Goal: Communication & Community: Connect with others

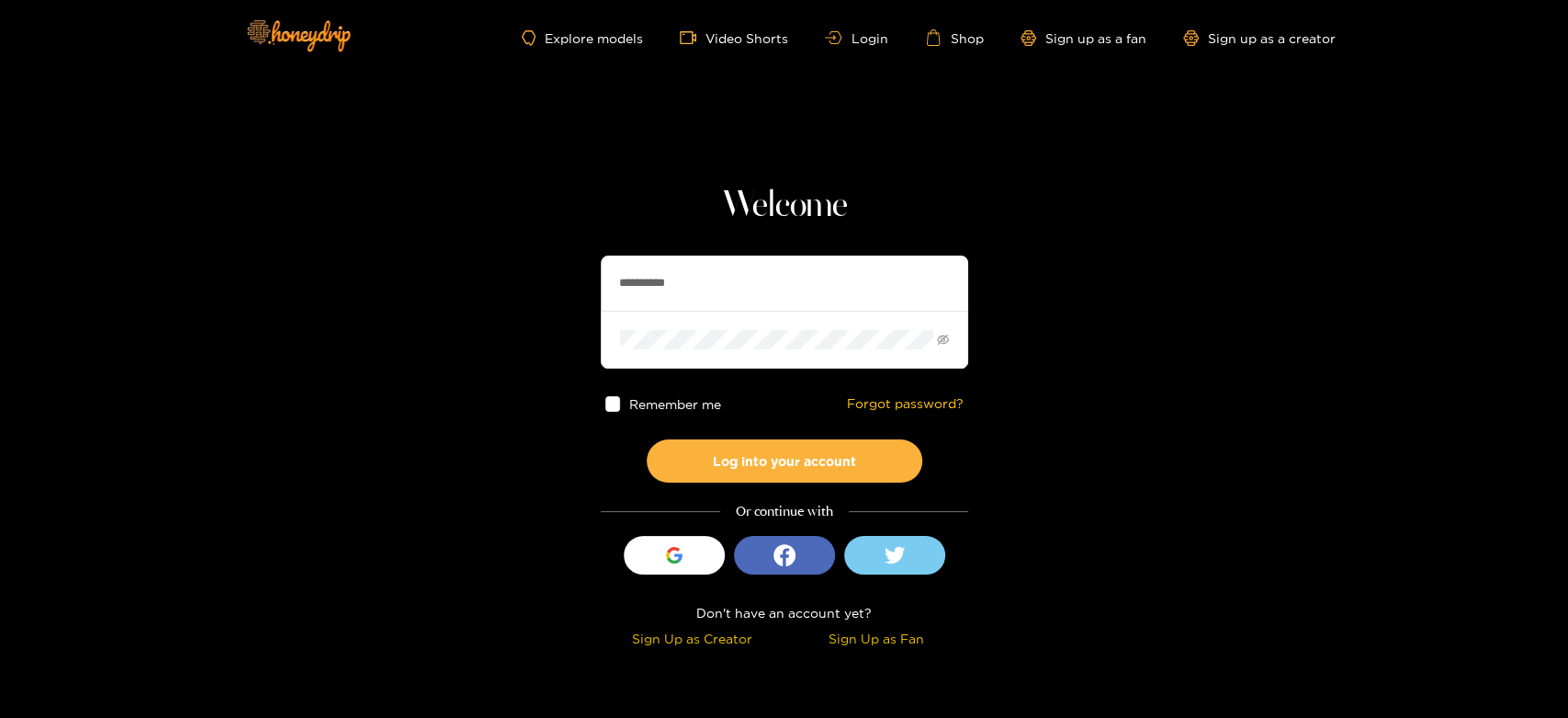
drag, startPoint x: 720, startPoint y: 273, endPoint x: 573, endPoint y: 269, distance: 147.1
click at [573, 269] on section "**********" at bounding box center [784, 326] width 1568 height 653
paste input "***"
type input "**********"
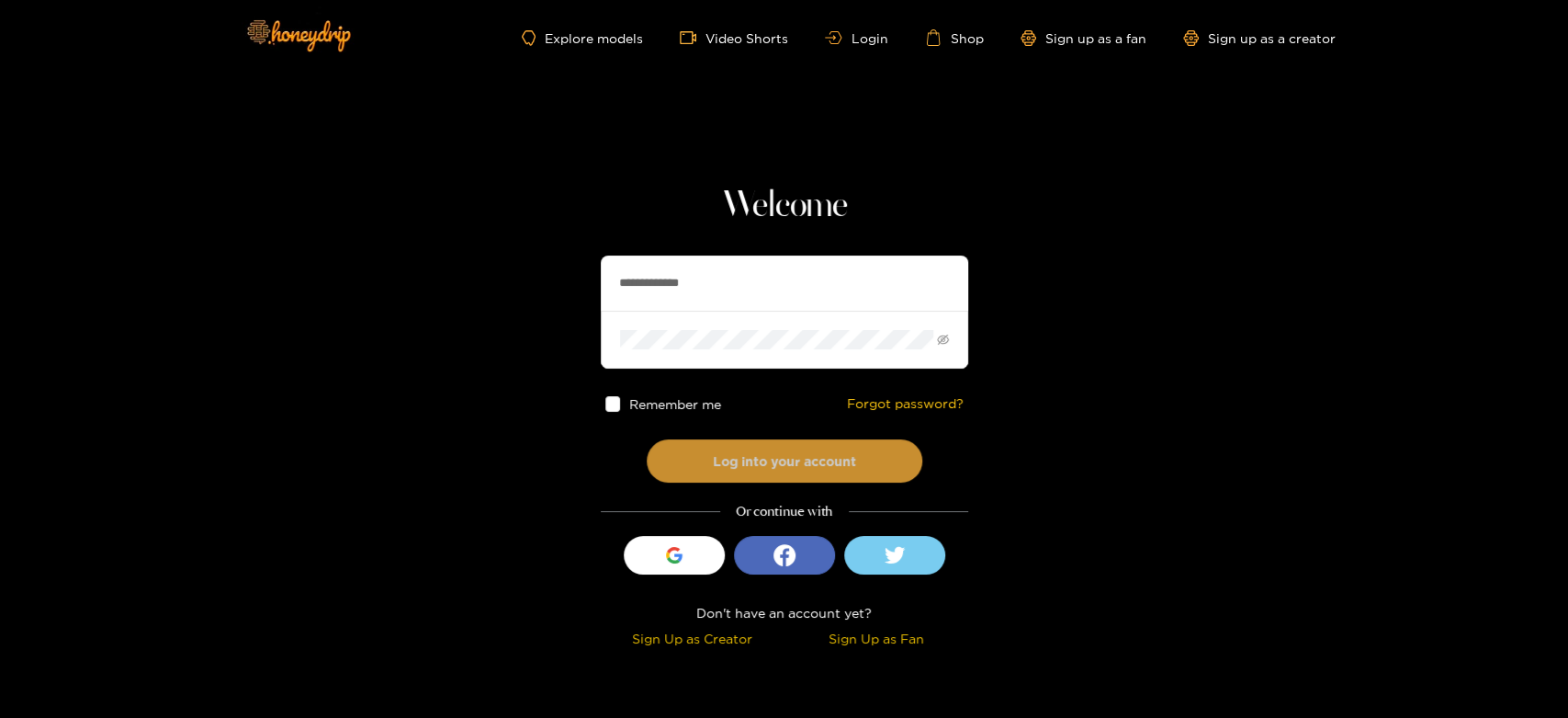
click at [730, 450] on button "Log into your account" at bounding box center [785, 460] width 275 height 43
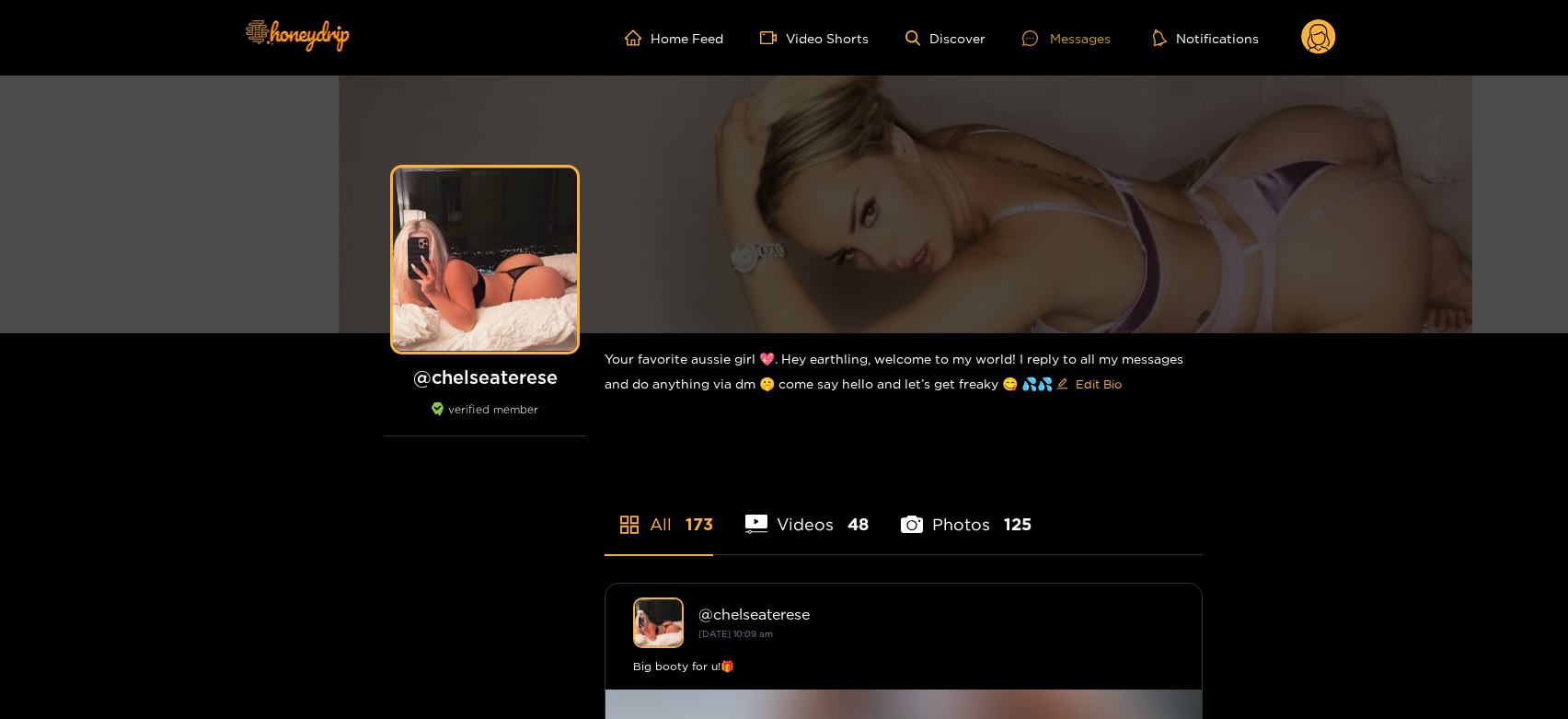
click at [1061, 38] on div "Messages" at bounding box center [1067, 38] width 89 height 21
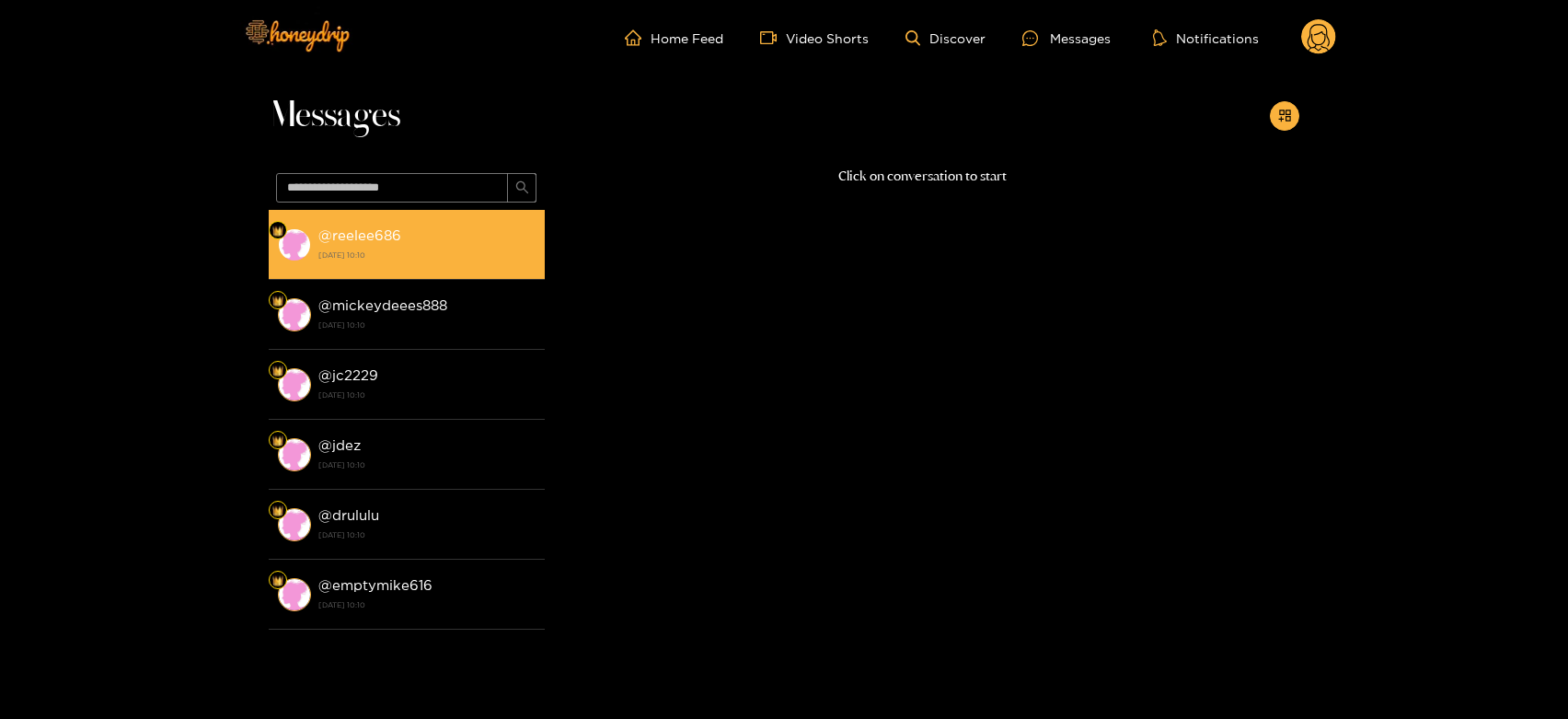
click at [353, 219] on li "@ reelee686 18 August 2025 10:10" at bounding box center [406, 244] width 276 height 70
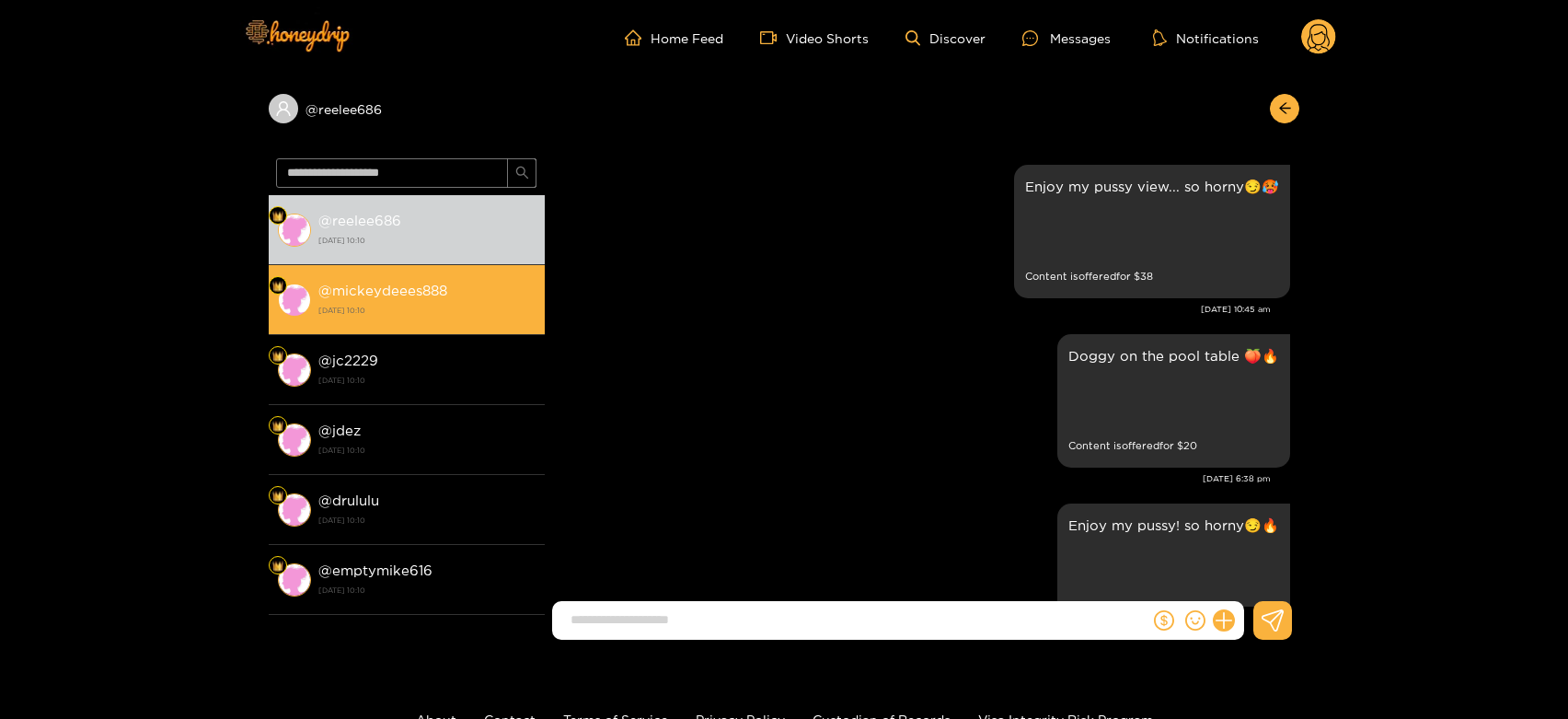
click at [368, 304] on strong "18 August 2025 10:10" at bounding box center [427, 310] width 217 height 17
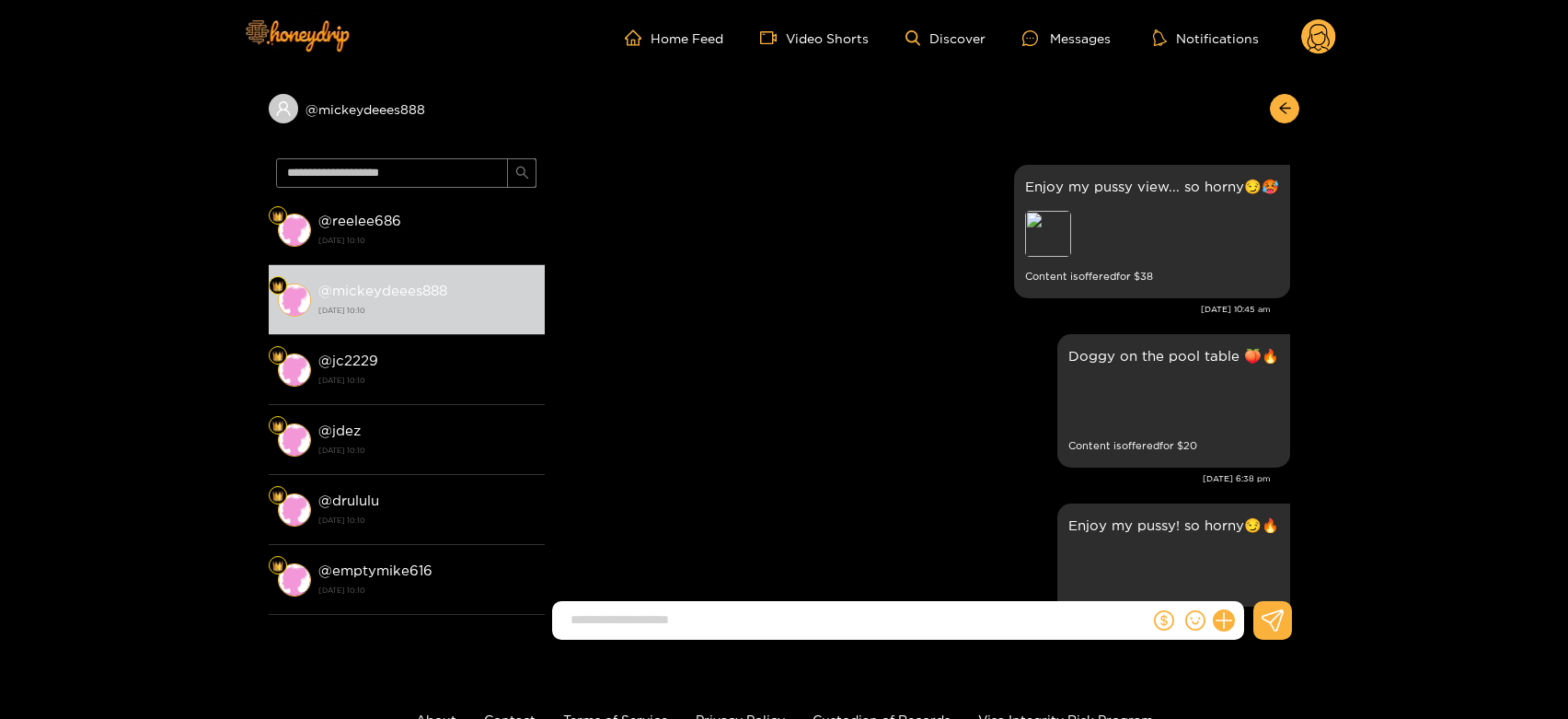
scroll to position [3974, 0]
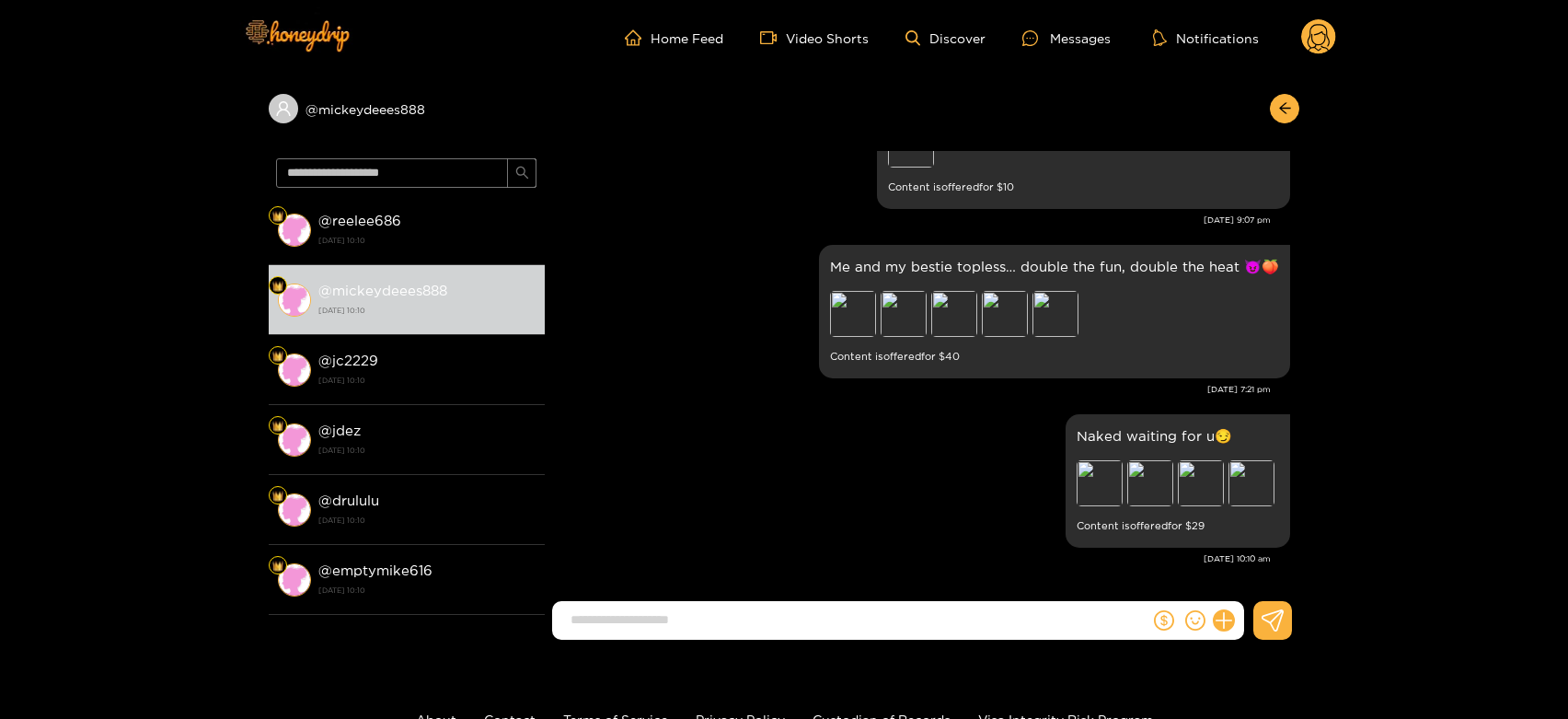
click at [214, 251] on div "@ mickeydeees888 @ reelee686 18 August 2025 10:10 @ mickeydeees888 18 August 20…" at bounding box center [784, 364] width 1568 height 578
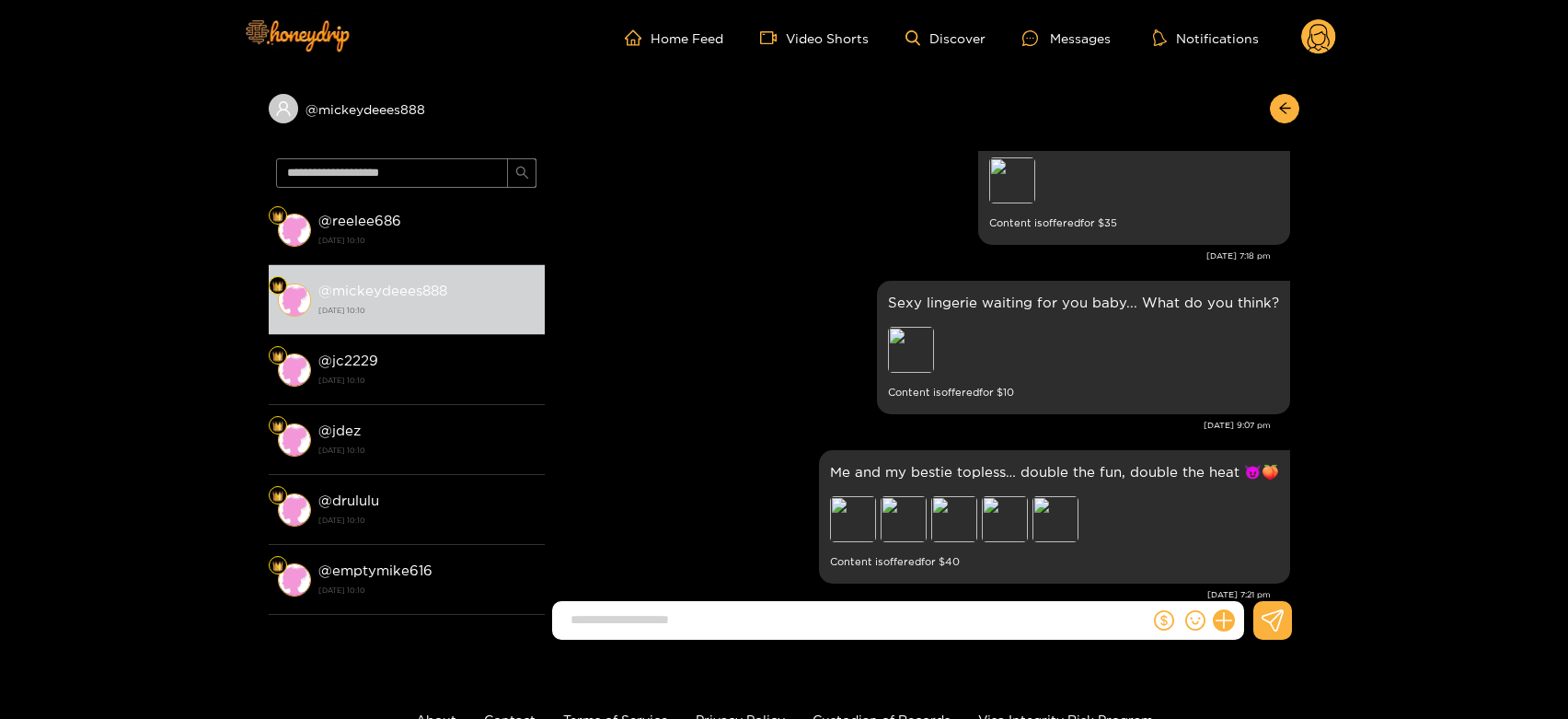
scroll to position [3872, 0]
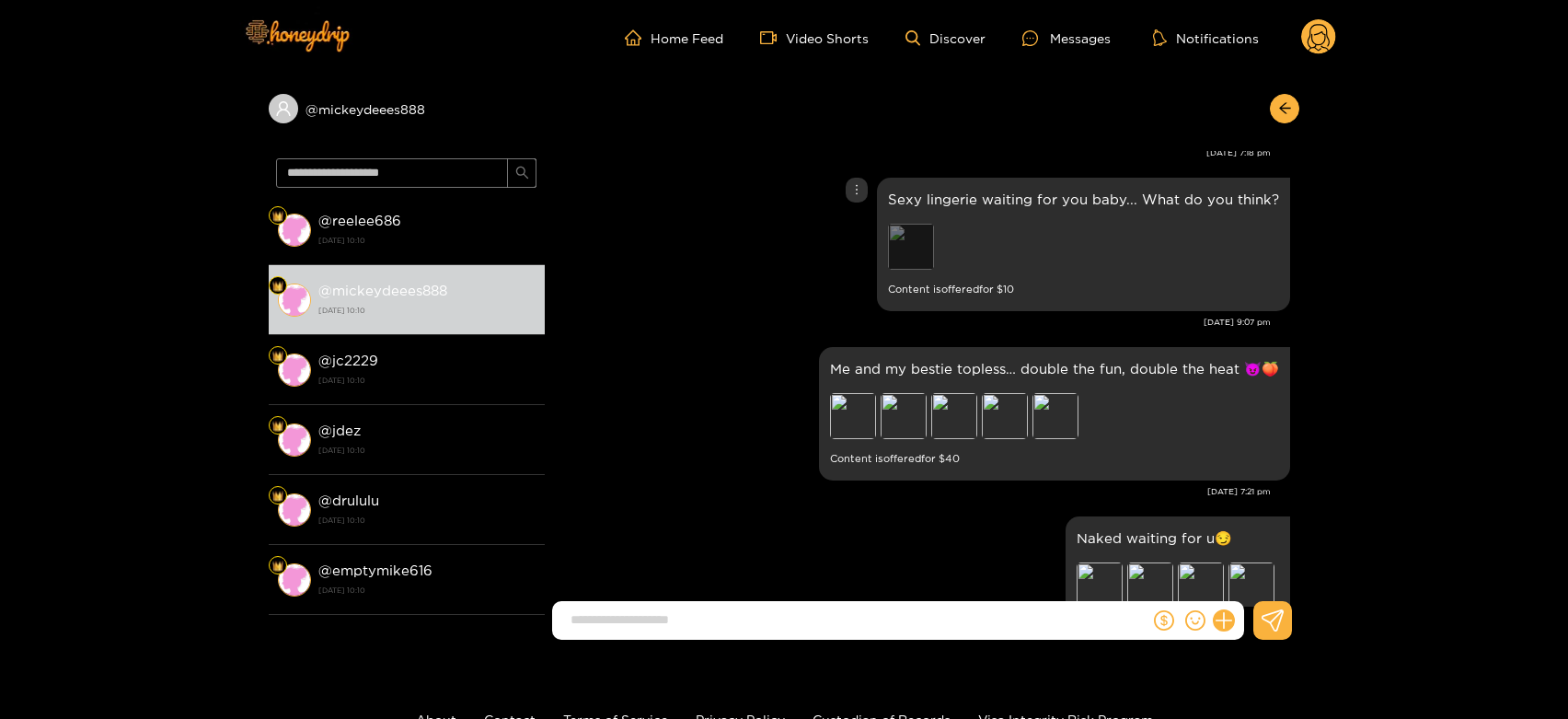
click at [919, 240] on div "Preview" at bounding box center [910, 246] width 46 height 46
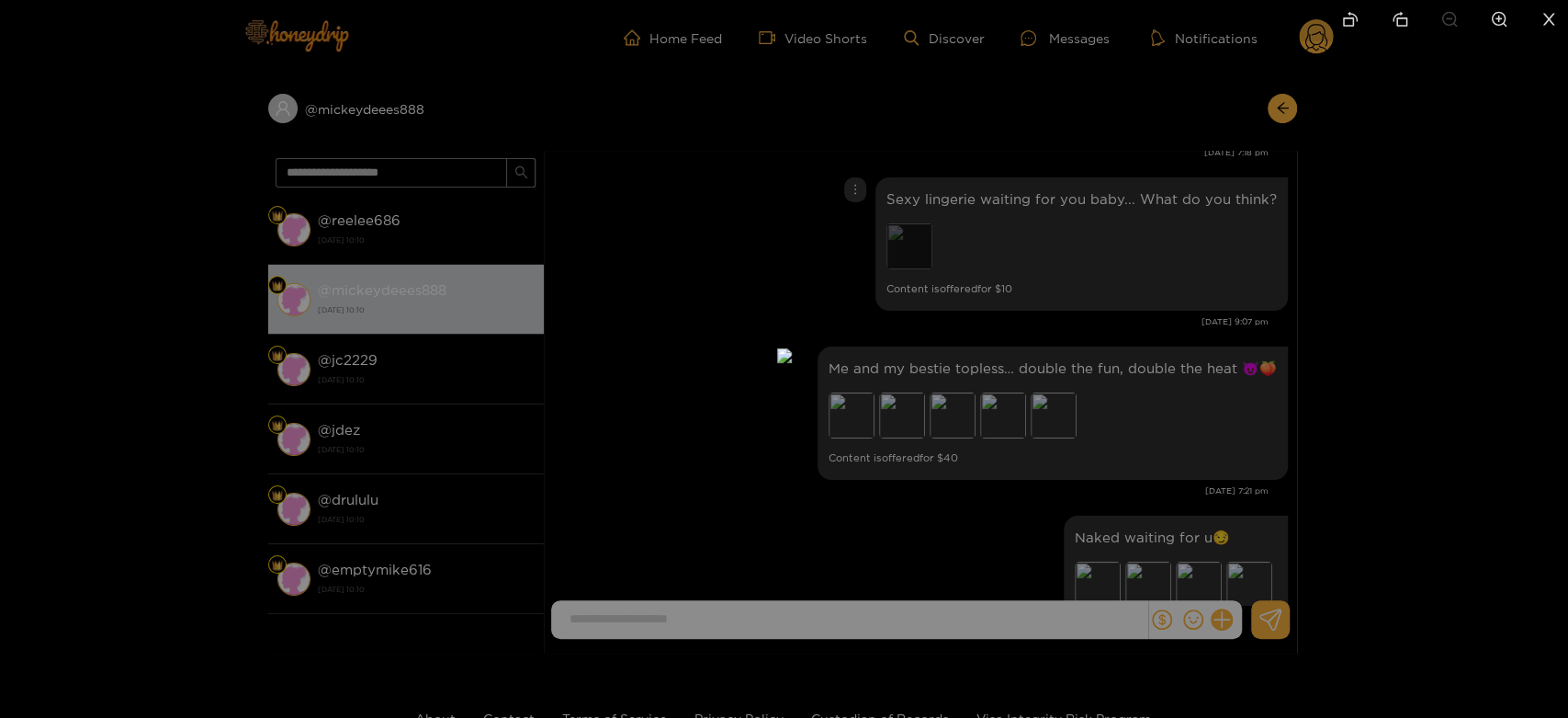
click at [1199, 319] on div at bounding box center [784, 359] width 1568 height 718
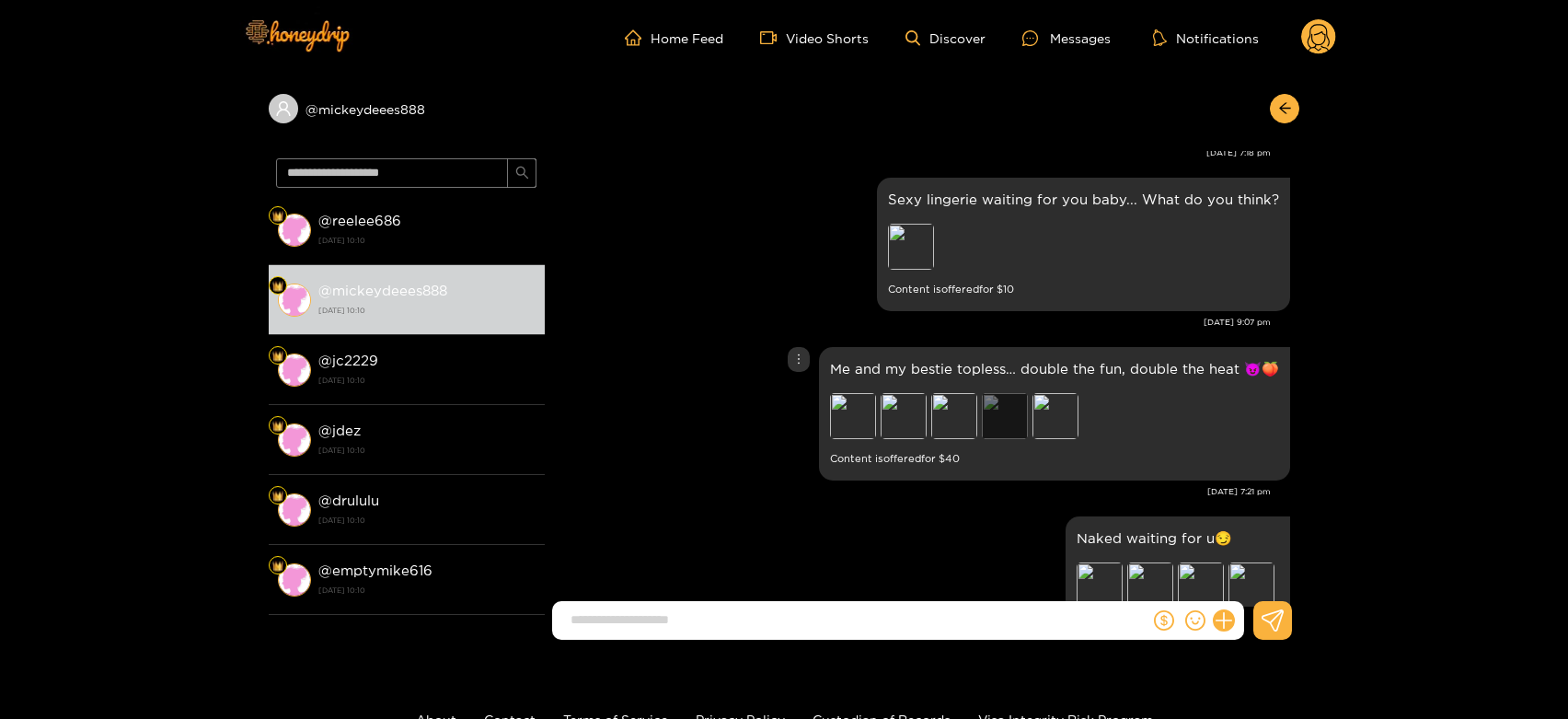
click at [1001, 414] on div "Preview" at bounding box center [1004, 415] width 46 height 46
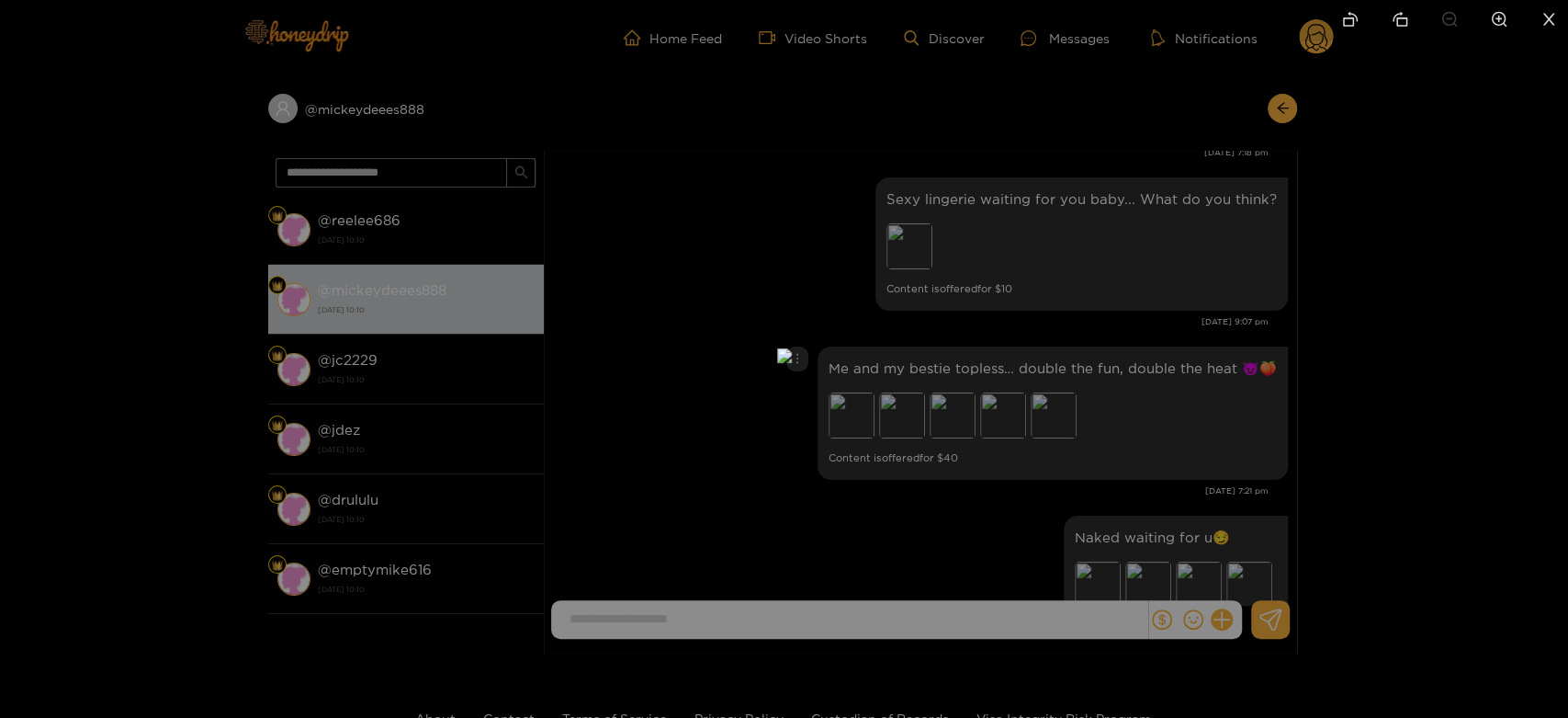
click at [1161, 395] on div at bounding box center [784, 359] width 1568 height 718
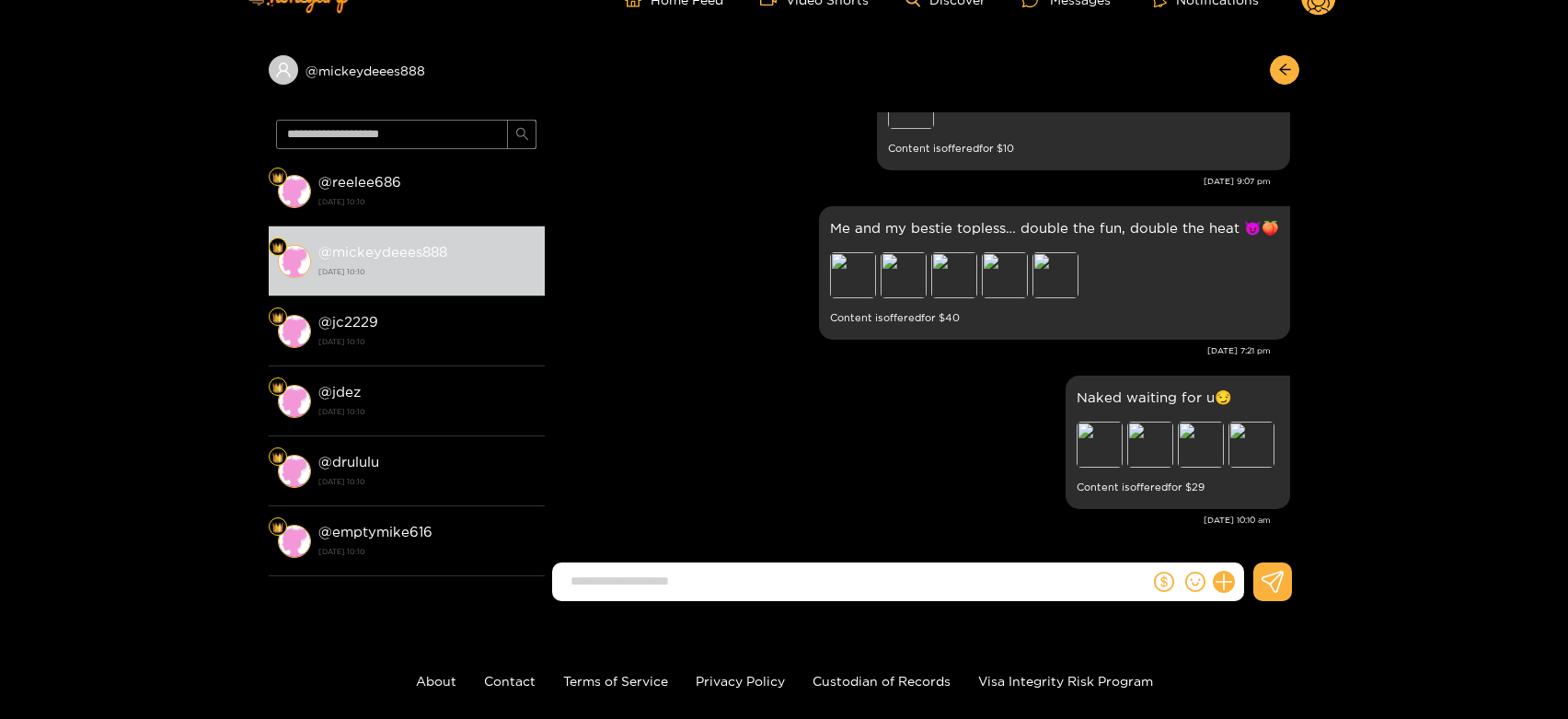
scroll to position [0, 0]
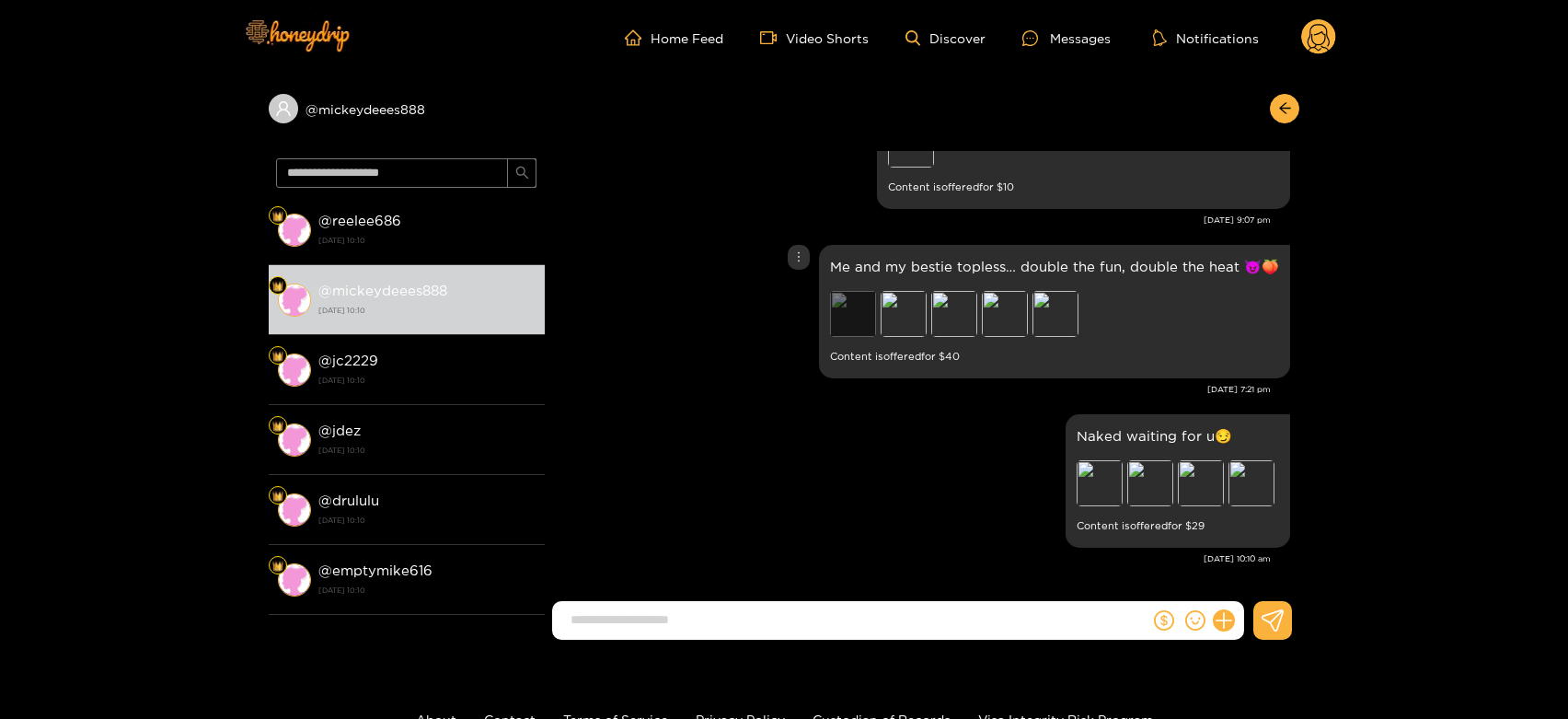
click at [867, 310] on div "Preview" at bounding box center [852, 313] width 46 height 46
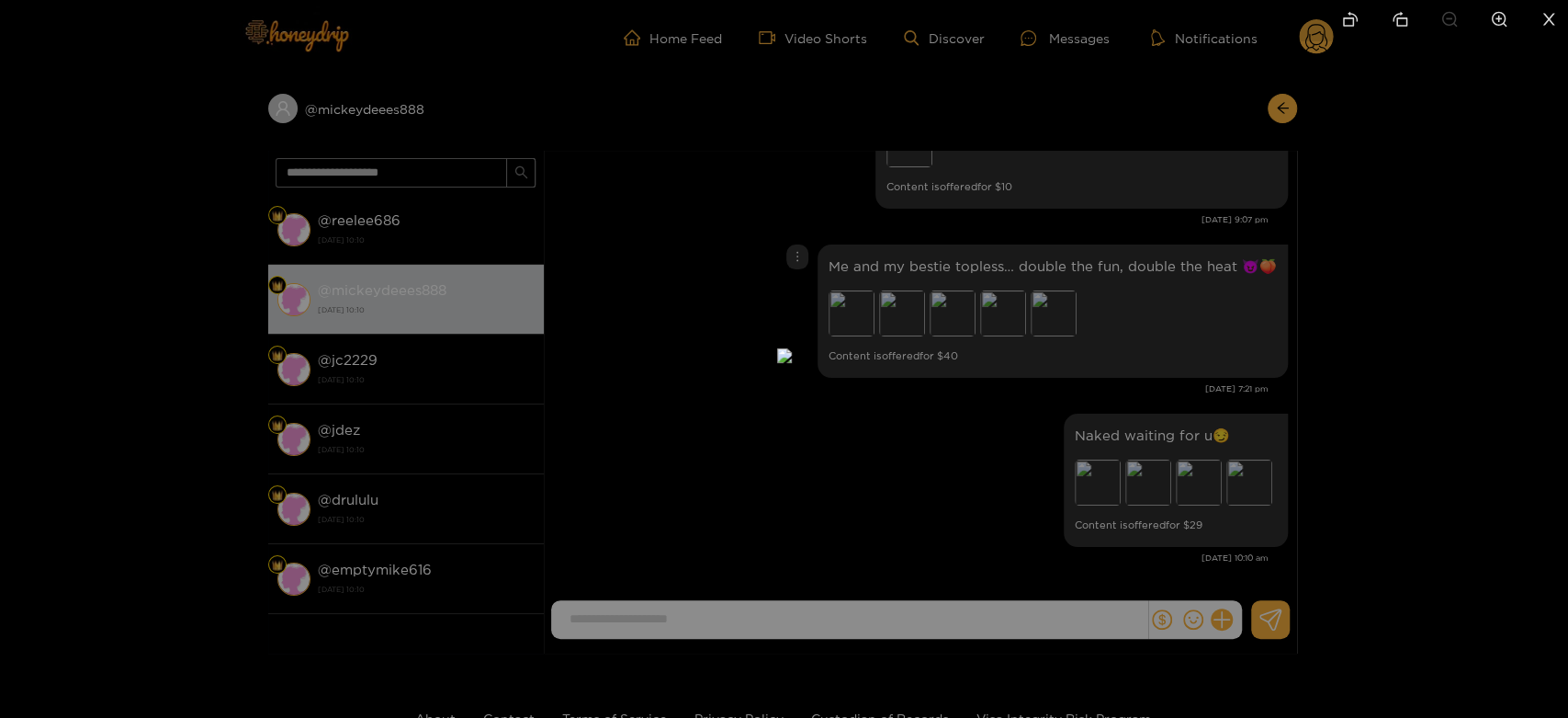
click at [1365, 396] on div at bounding box center [784, 359] width 1568 height 718
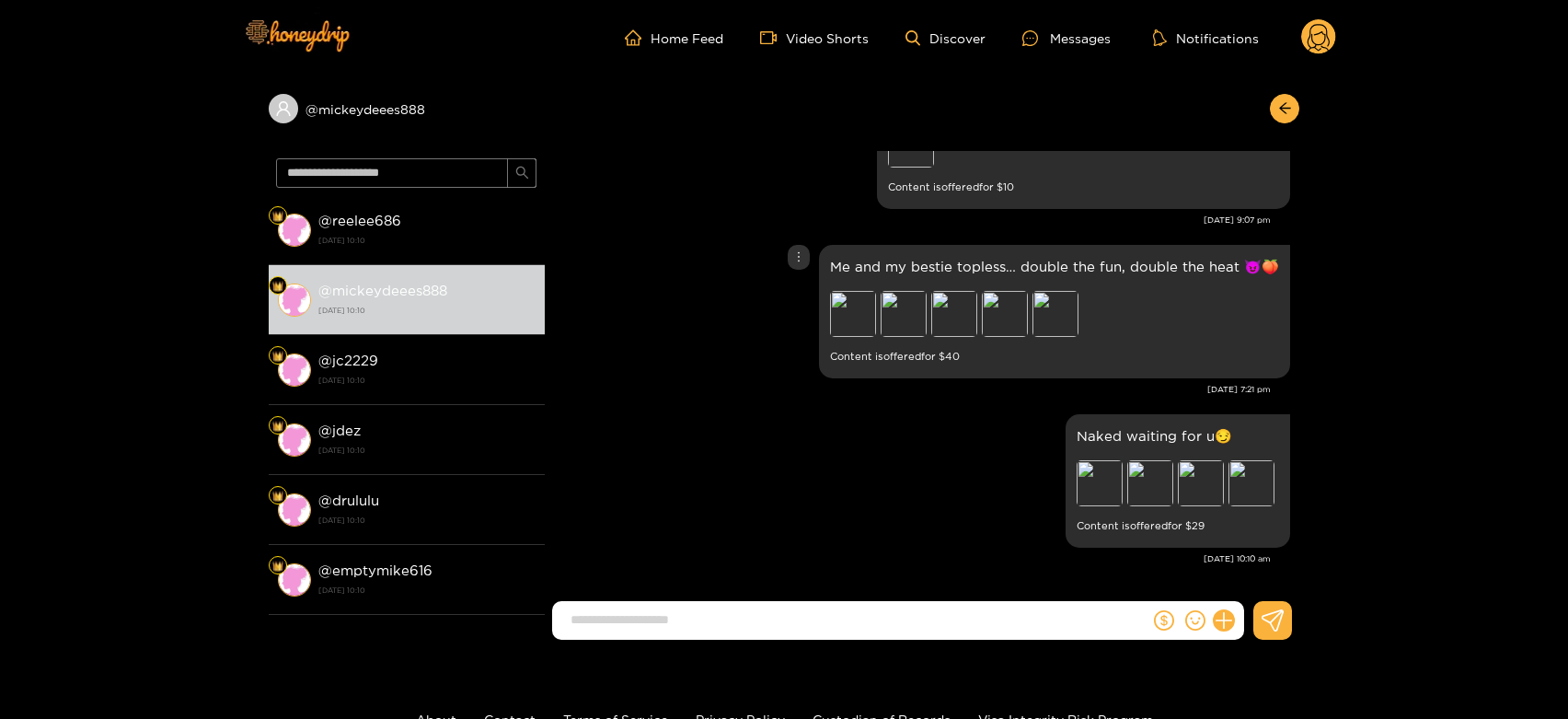
click at [999, 322] on div "Preview" at bounding box center [1004, 313] width 46 height 46
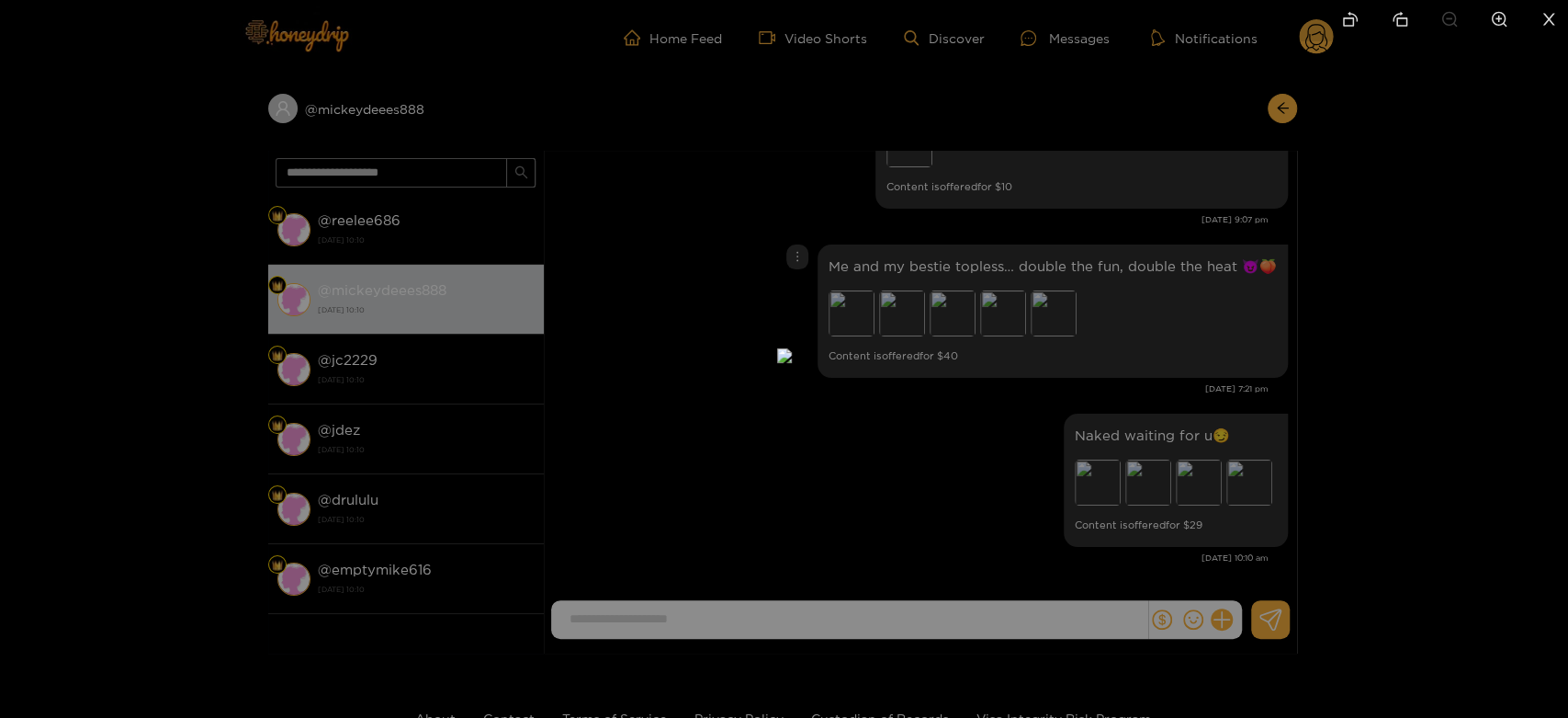
click at [1527, 365] on div at bounding box center [784, 359] width 1568 height 718
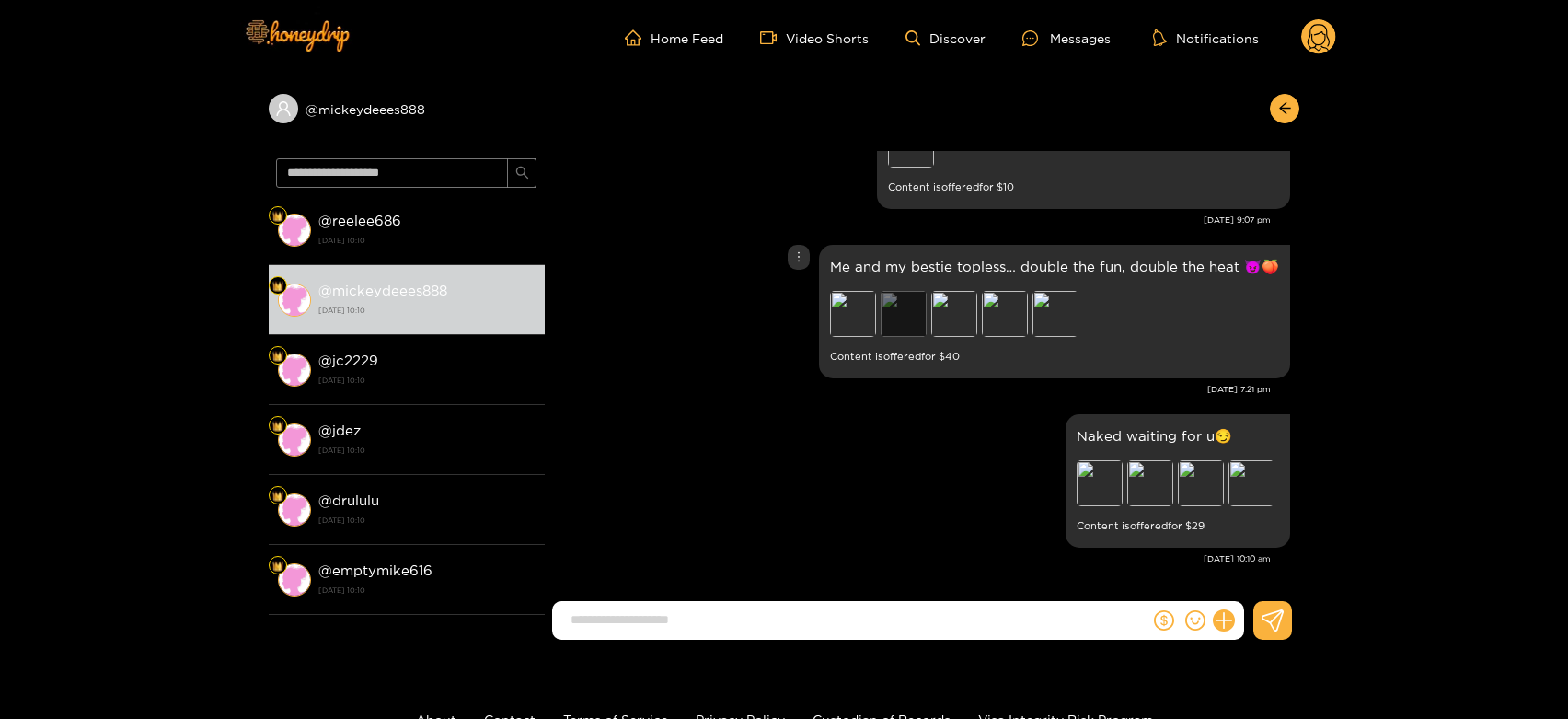
click at [898, 313] on div "Preview" at bounding box center [903, 313] width 46 height 46
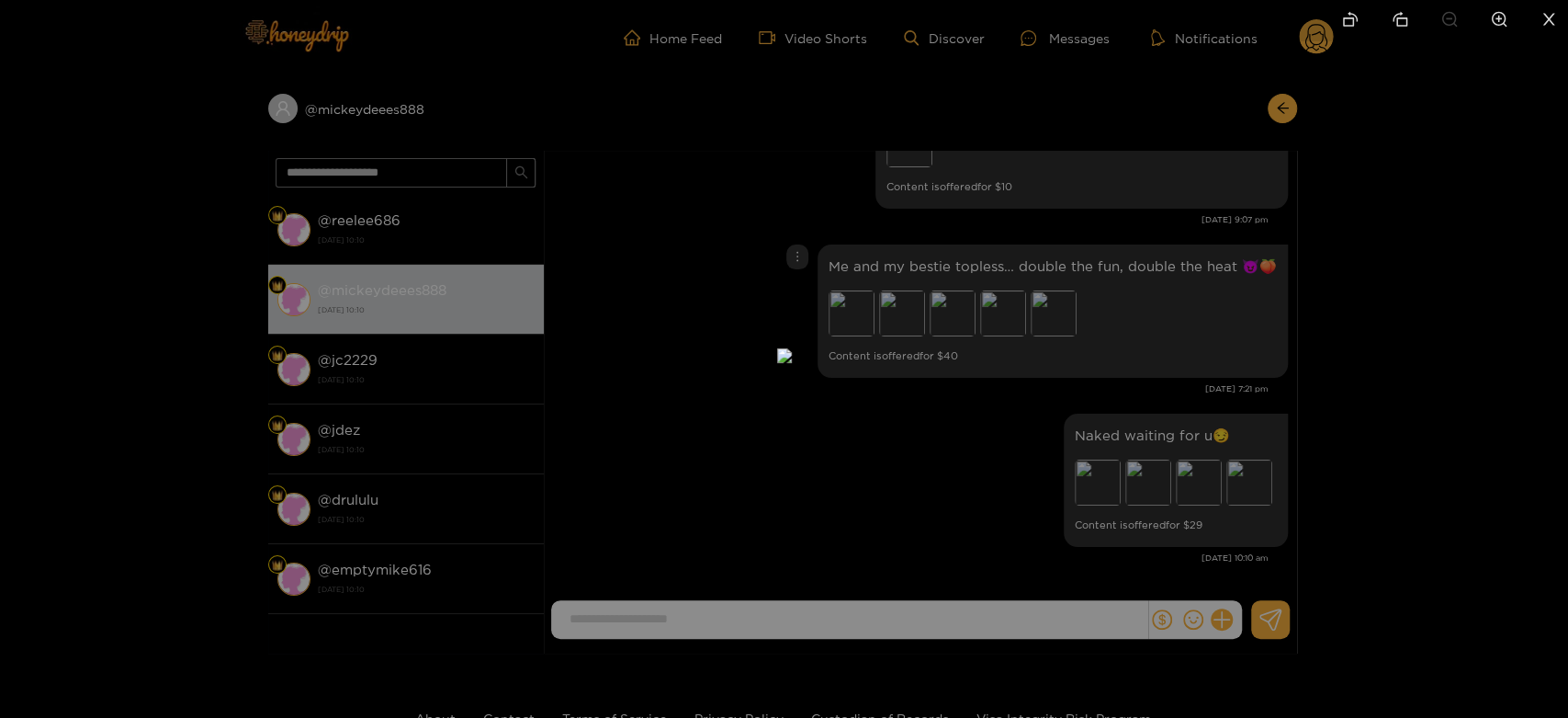
click at [1150, 354] on div at bounding box center [784, 359] width 1568 height 718
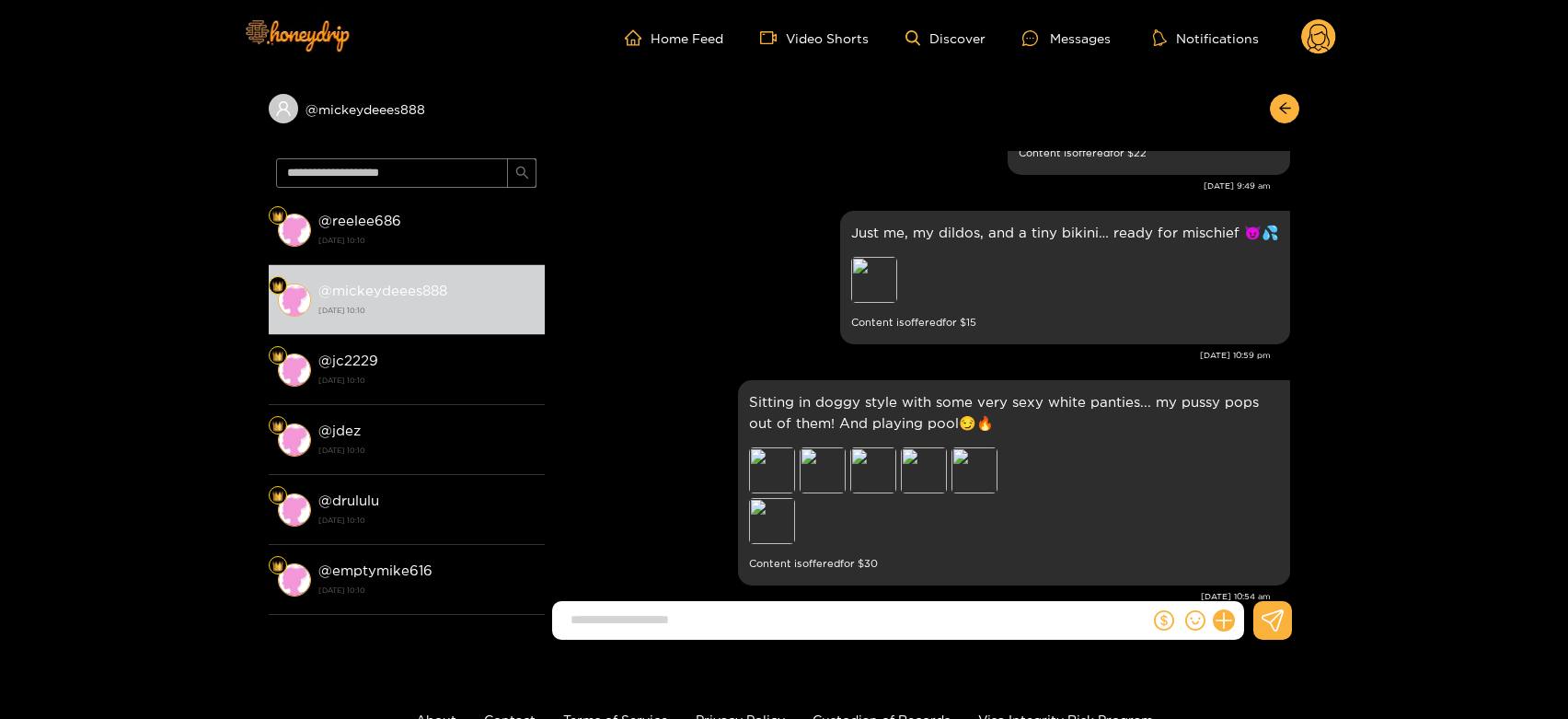
scroll to position [3258, 0]
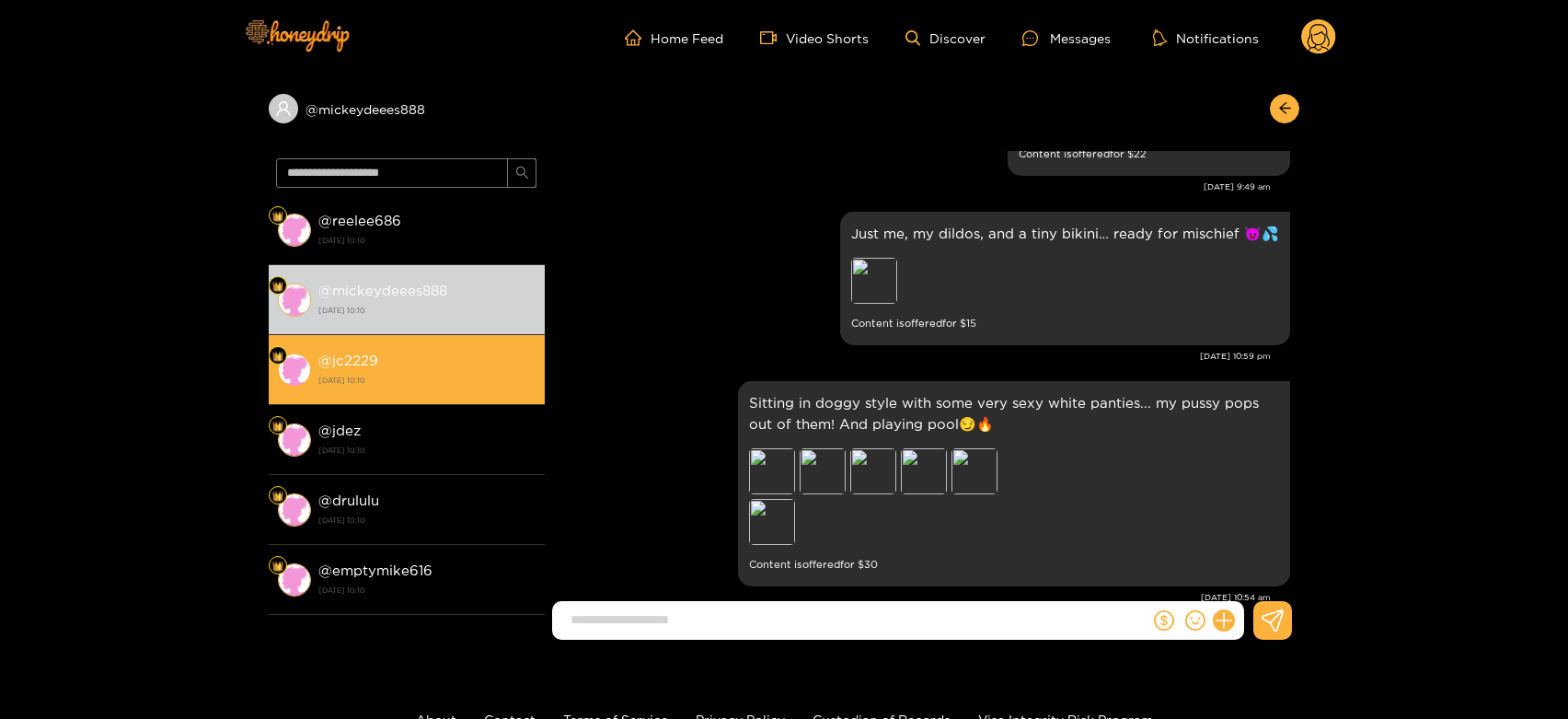
click at [471, 346] on li "@ jc2229 18 August 2025 10:10" at bounding box center [406, 370] width 276 height 70
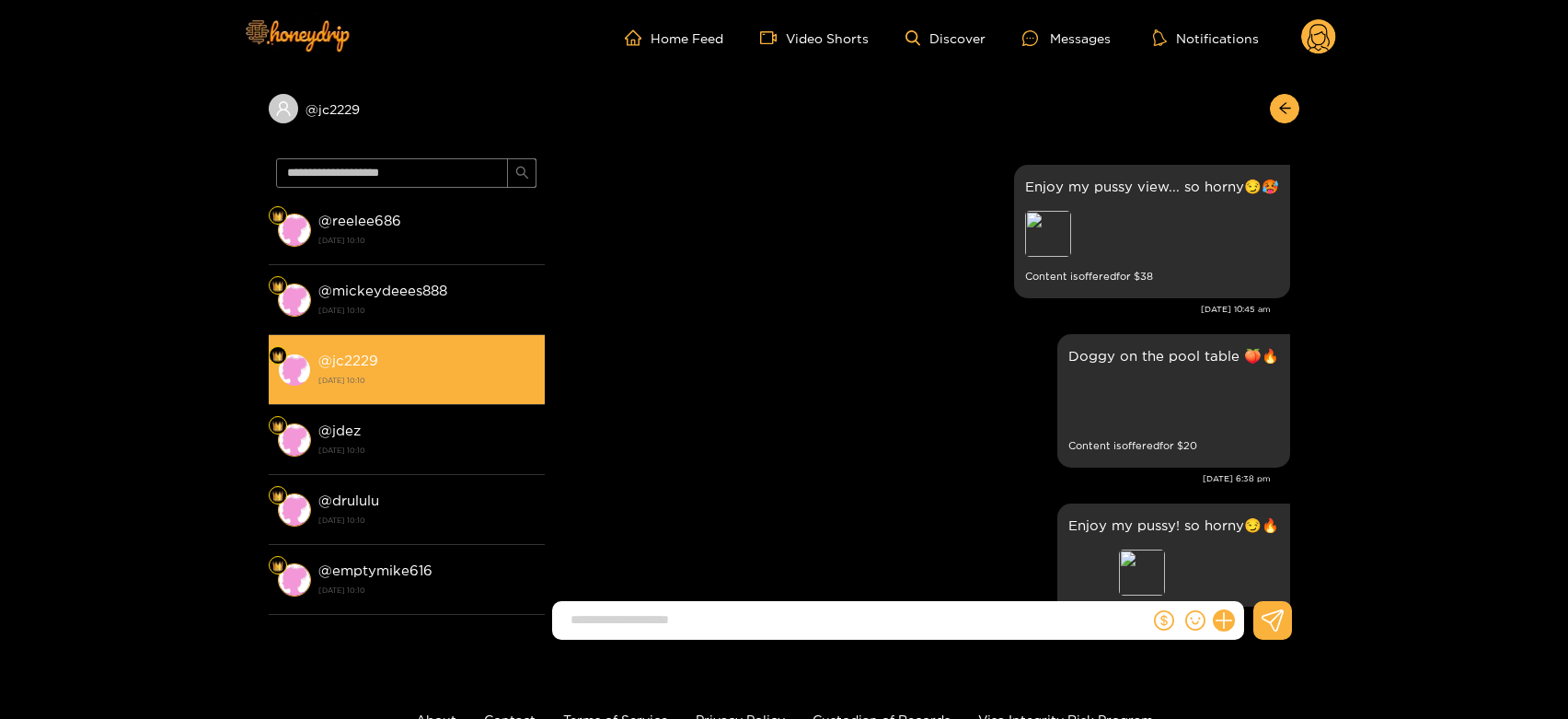
scroll to position [3974, 0]
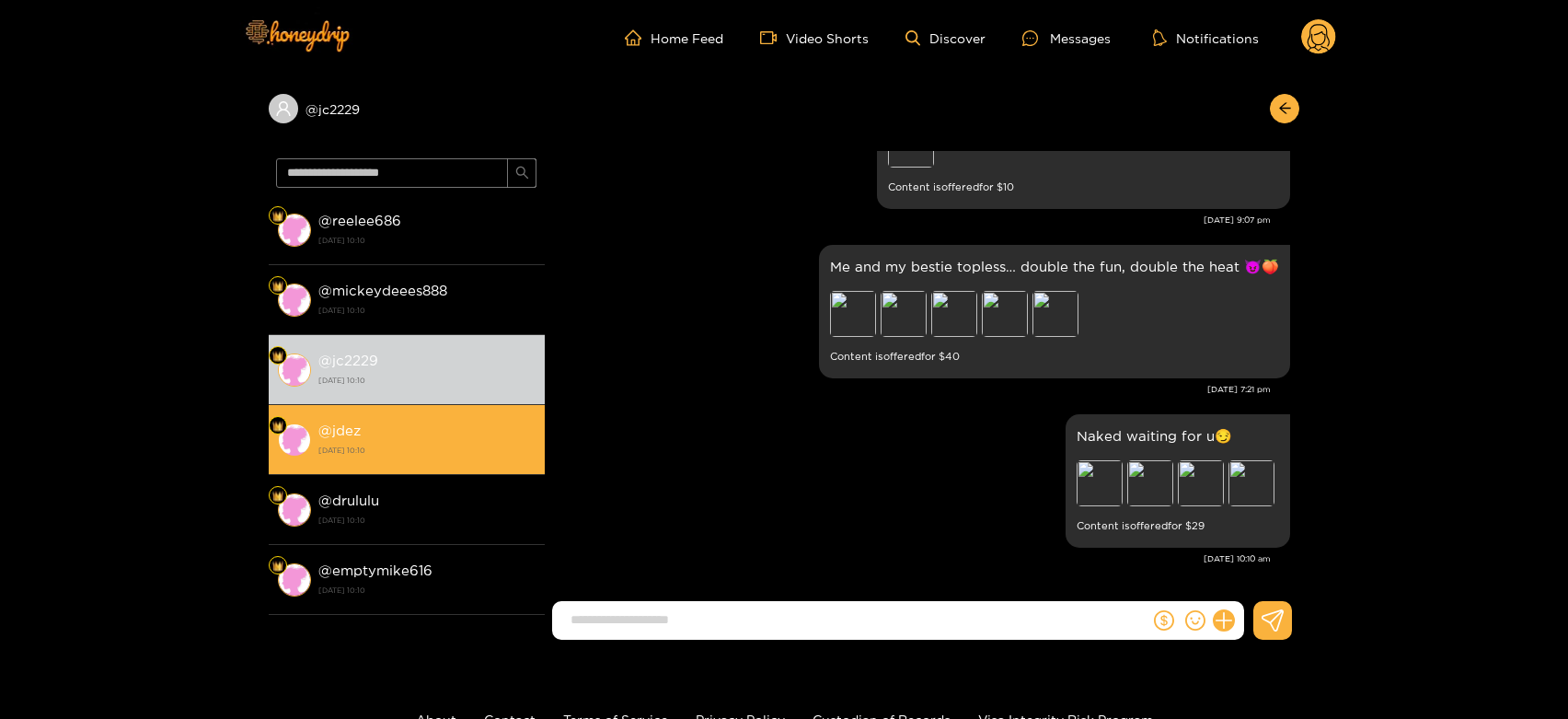
click at [442, 419] on div "@ jdez 18 August 2025 10:10" at bounding box center [427, 440] width 217 height 41
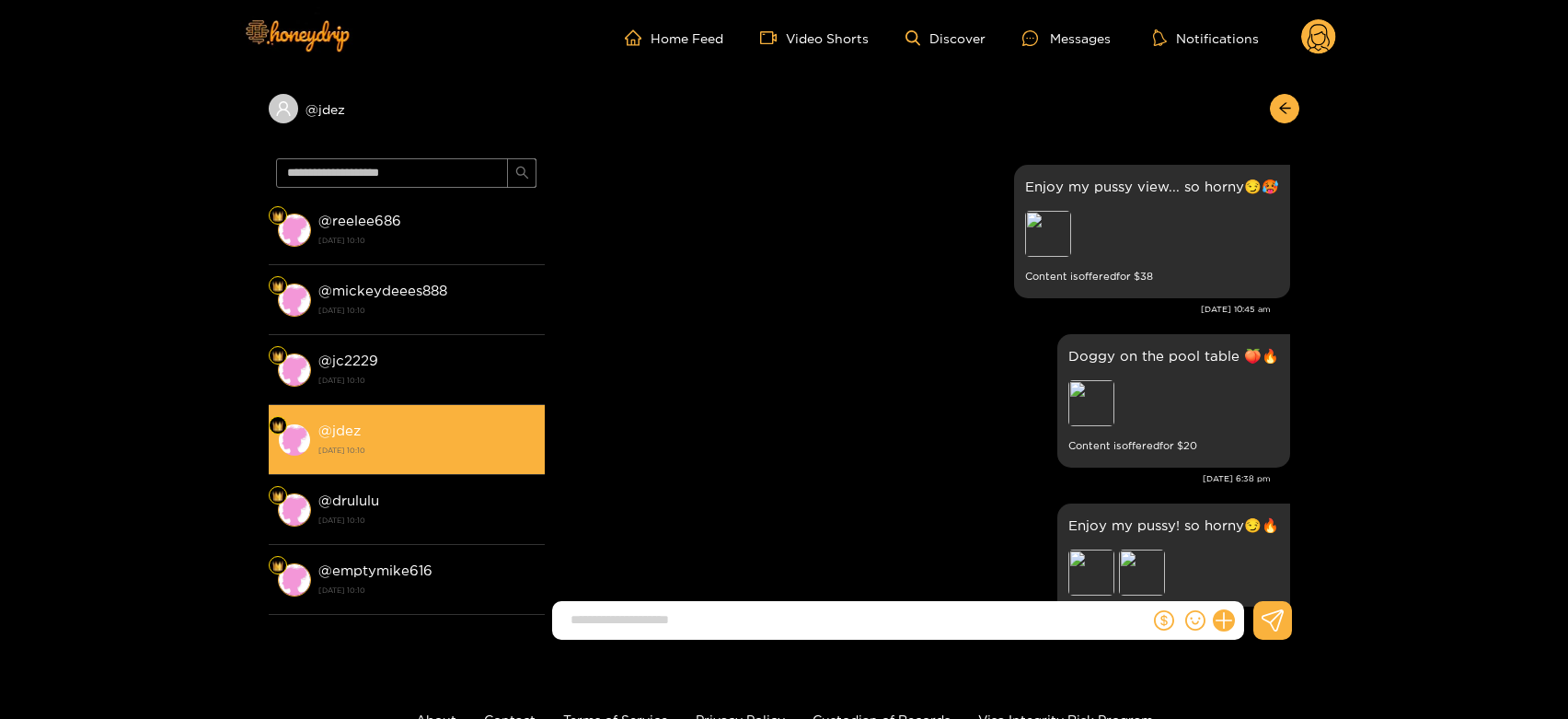
scroll to position [3974, 0]
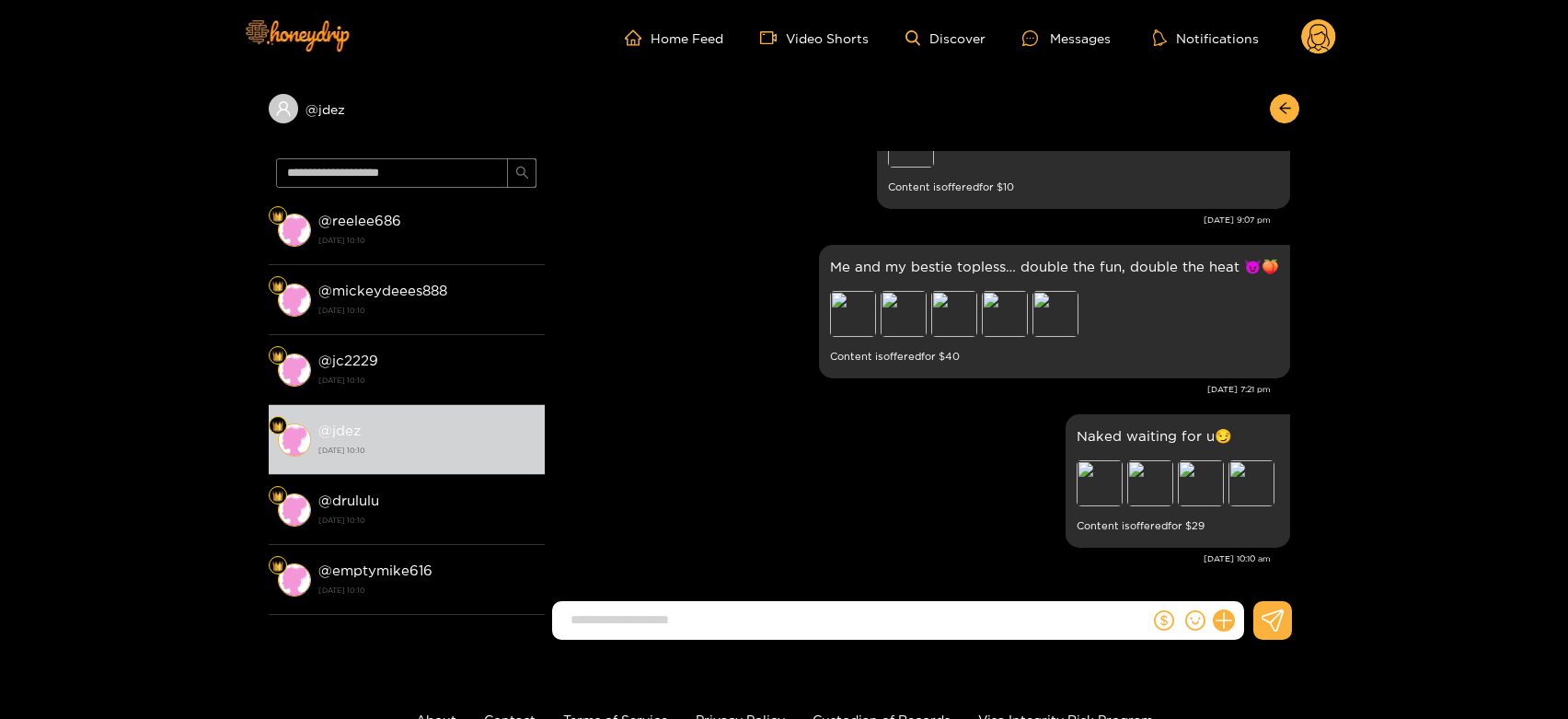
click at [1314, 50] on circle at bounding box center [1319, 37] width 35 height 35
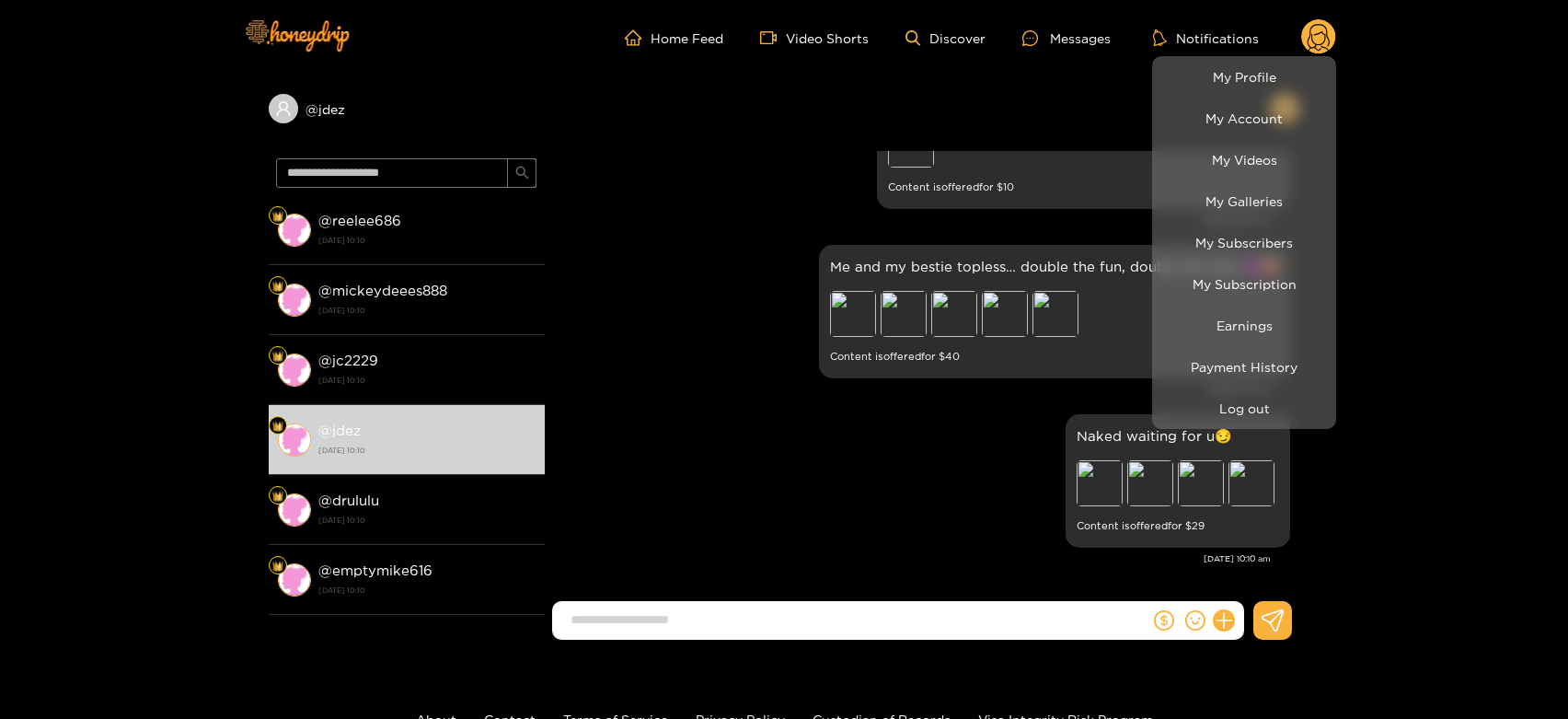
click at [1230, 306] on li "Earnings" at bounding box center [1245, 325] width 184 height 41
click at [1232, 323] on link "Earnings" at bounding box center [1245, 325] width 175 height 33
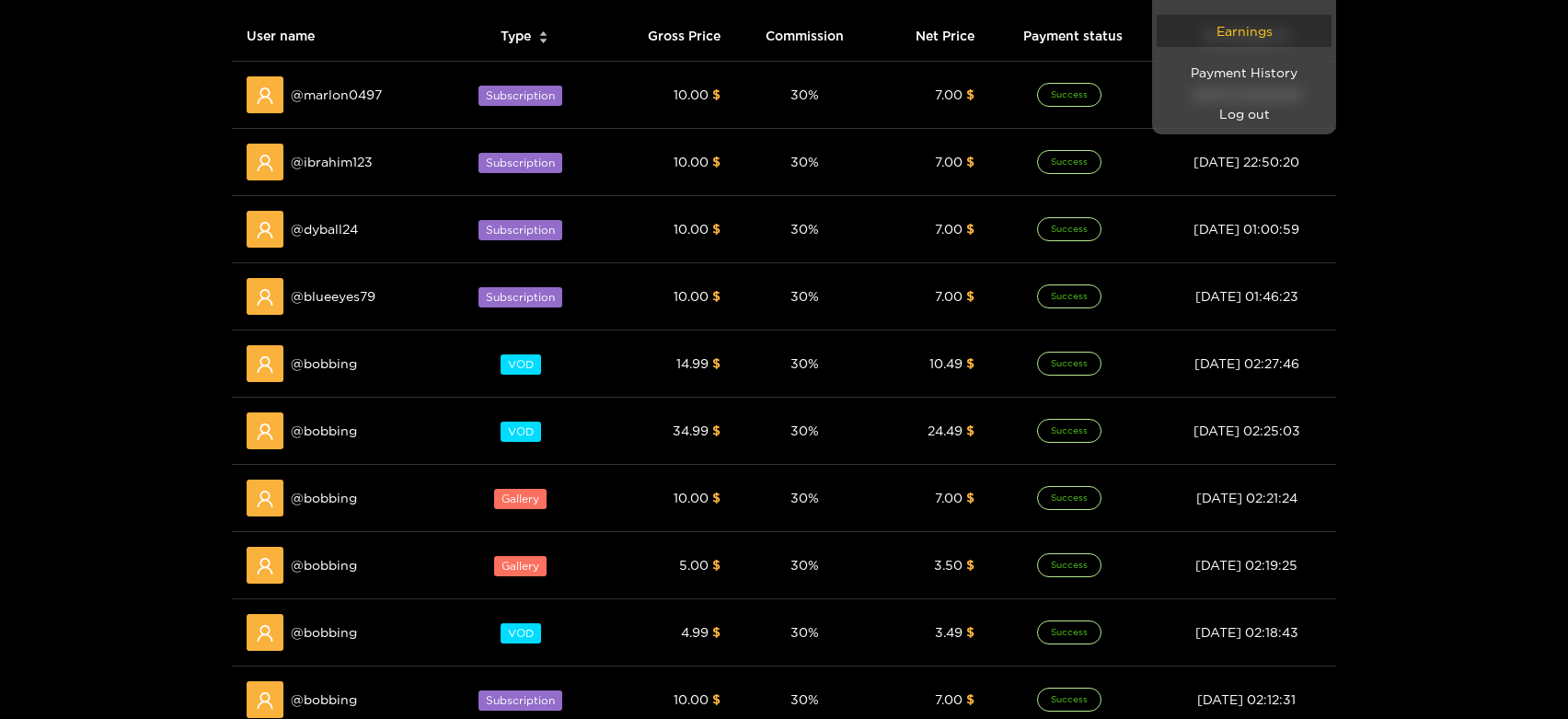
scroll to position [306, 0]
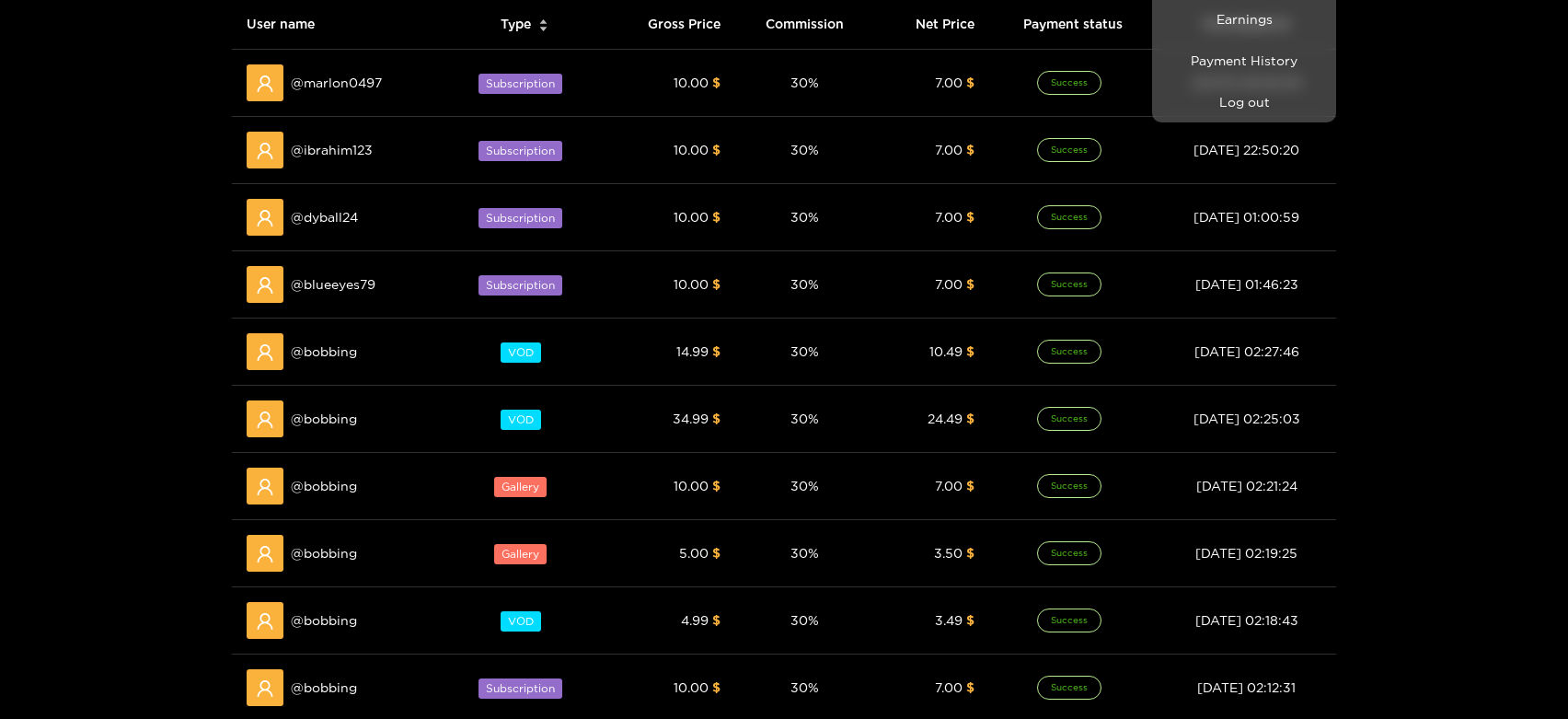
click at [339, 359] on div at bounding box center [784, 360] width 1568 height 719
click at [339, 359] on span "@ bobbing" at bounding box center [323, 352] width 66 height 20
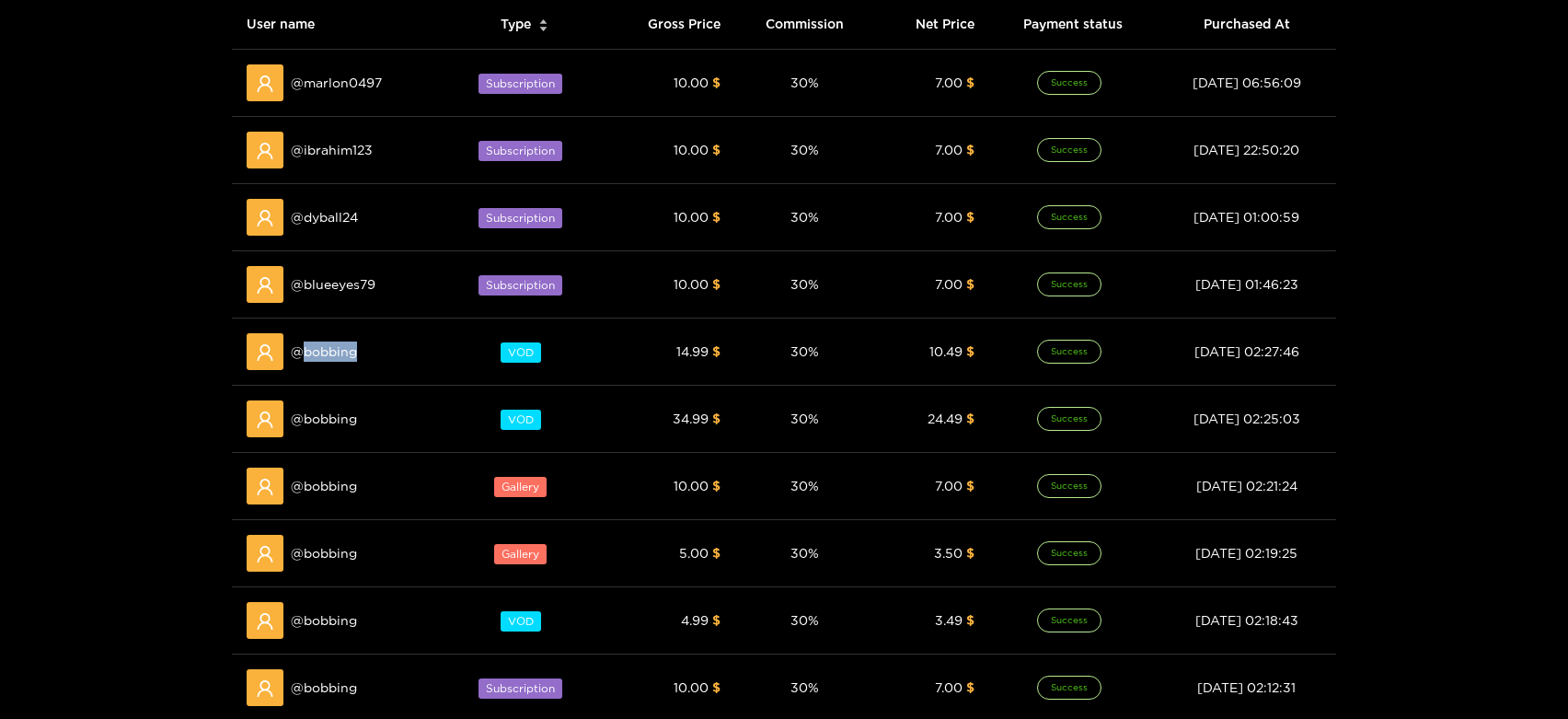
copy span "bobbing"
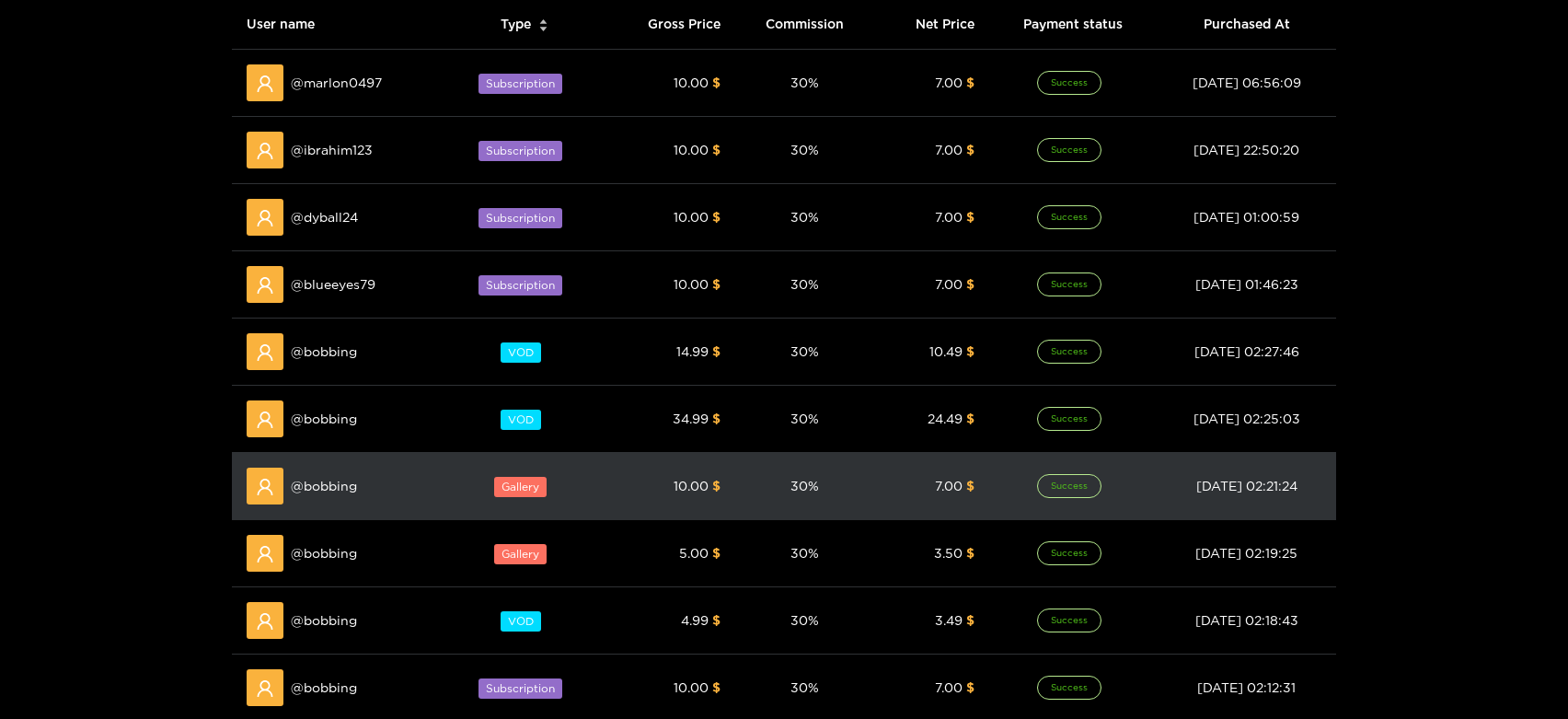
click at [328, 499] on div "@ bobbing" at bounding box center [339, 486] width 184 height 37
copy span "bobbing"
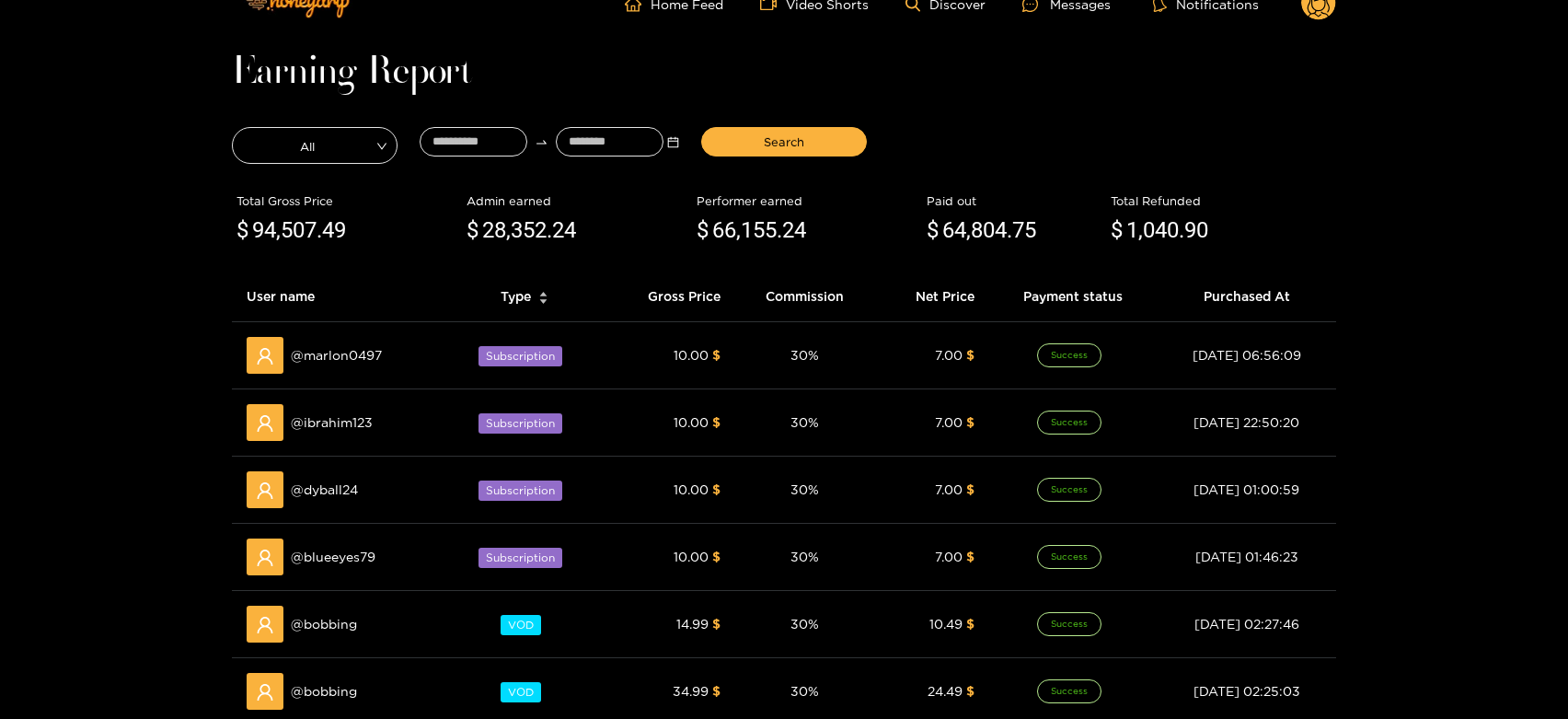
scroll to position [0, 0]
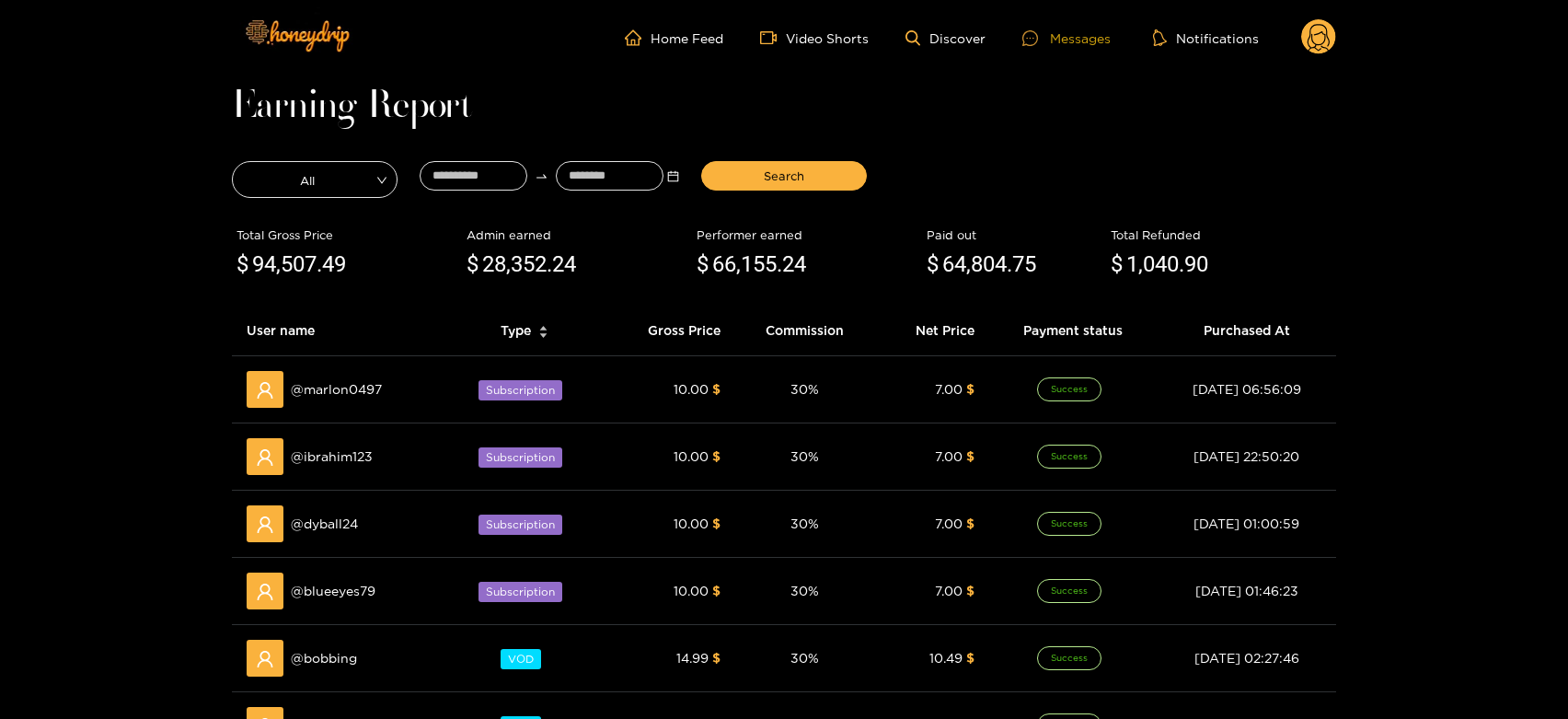
click at [1048, 36] on div at bounding box center [1037, 38] width 28 height 16
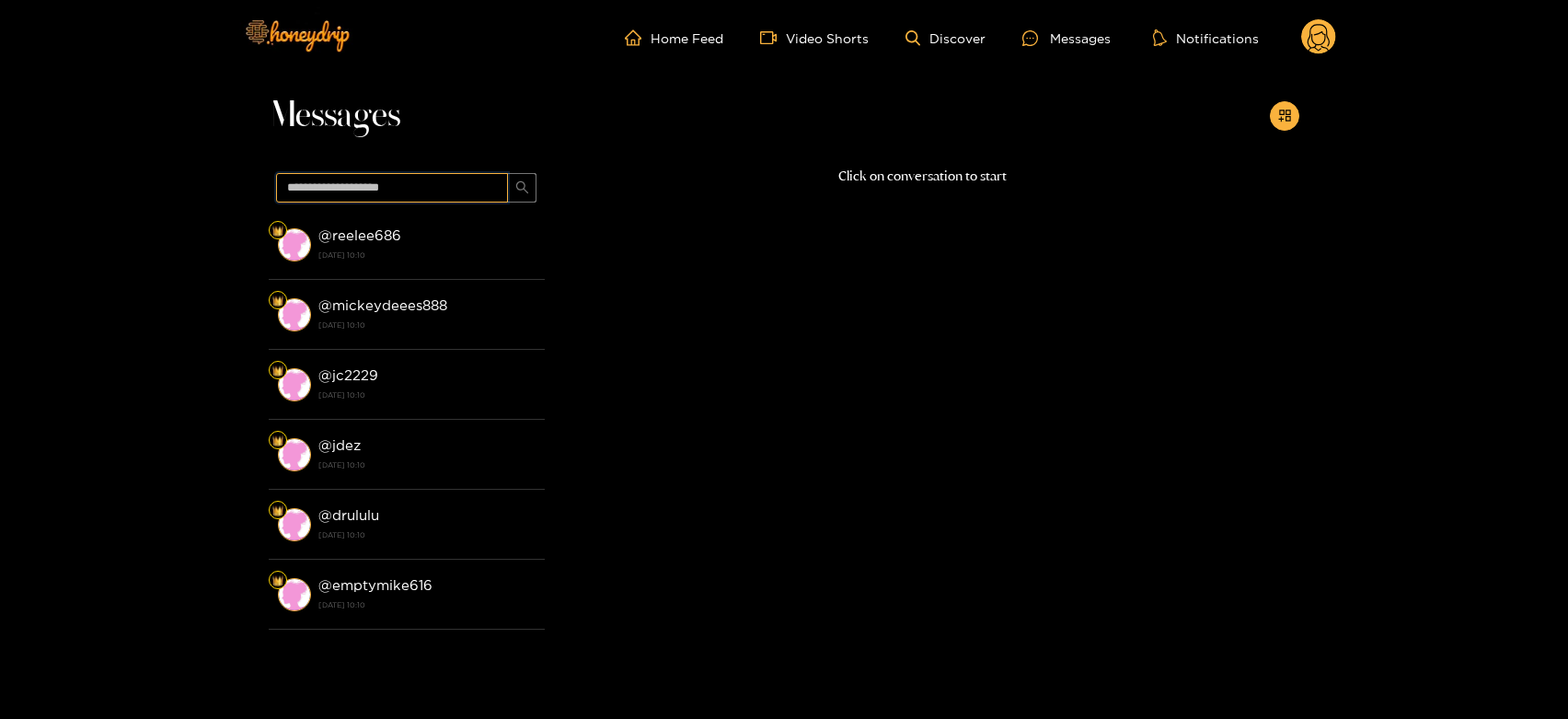
click at [460, 191] on input "text" at bounding box center [391, 188] width 232 height 30
paste input "*******"
type input "*******"
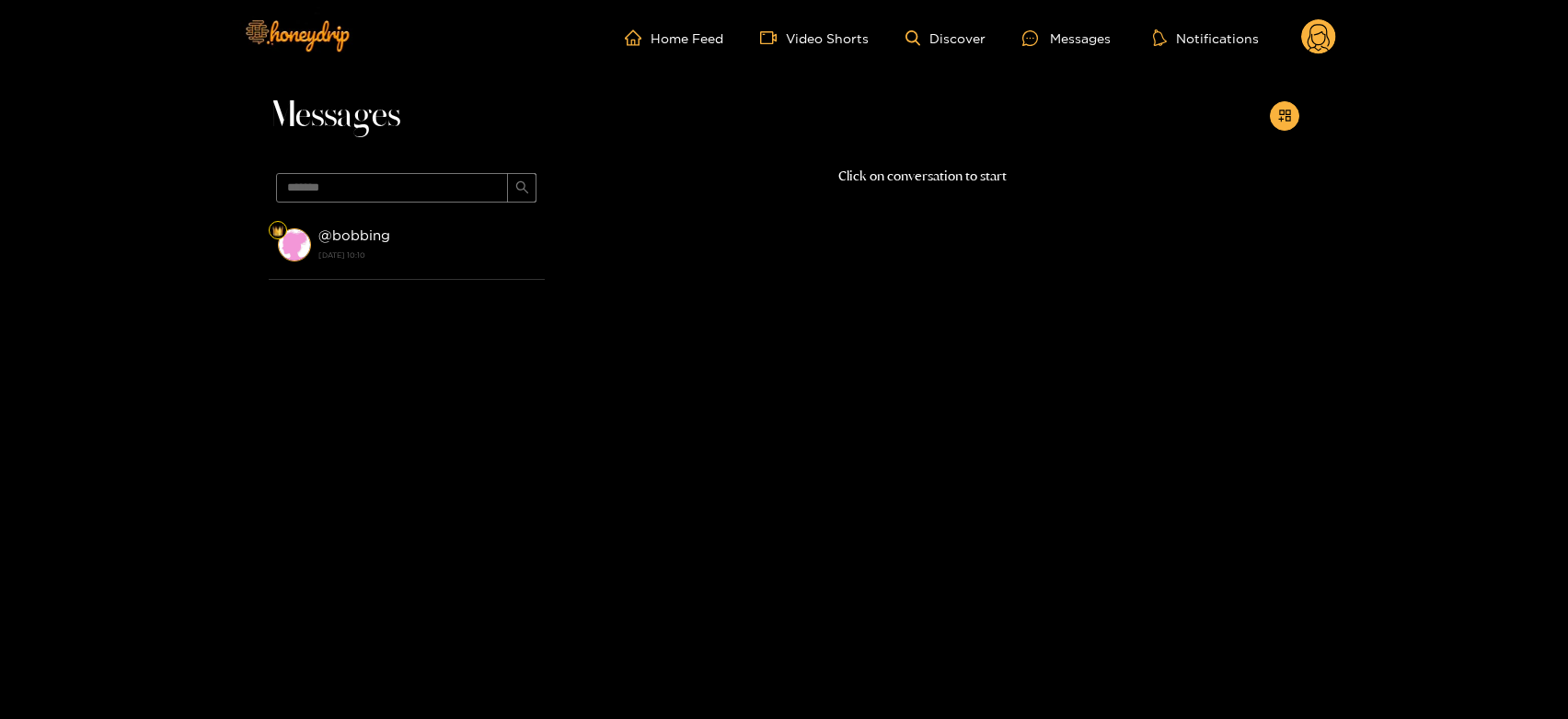
click at [474, 240] on div "@ bobbing 18 August 2025 10:10" at bounding box center [427, 244] width 217 height 41
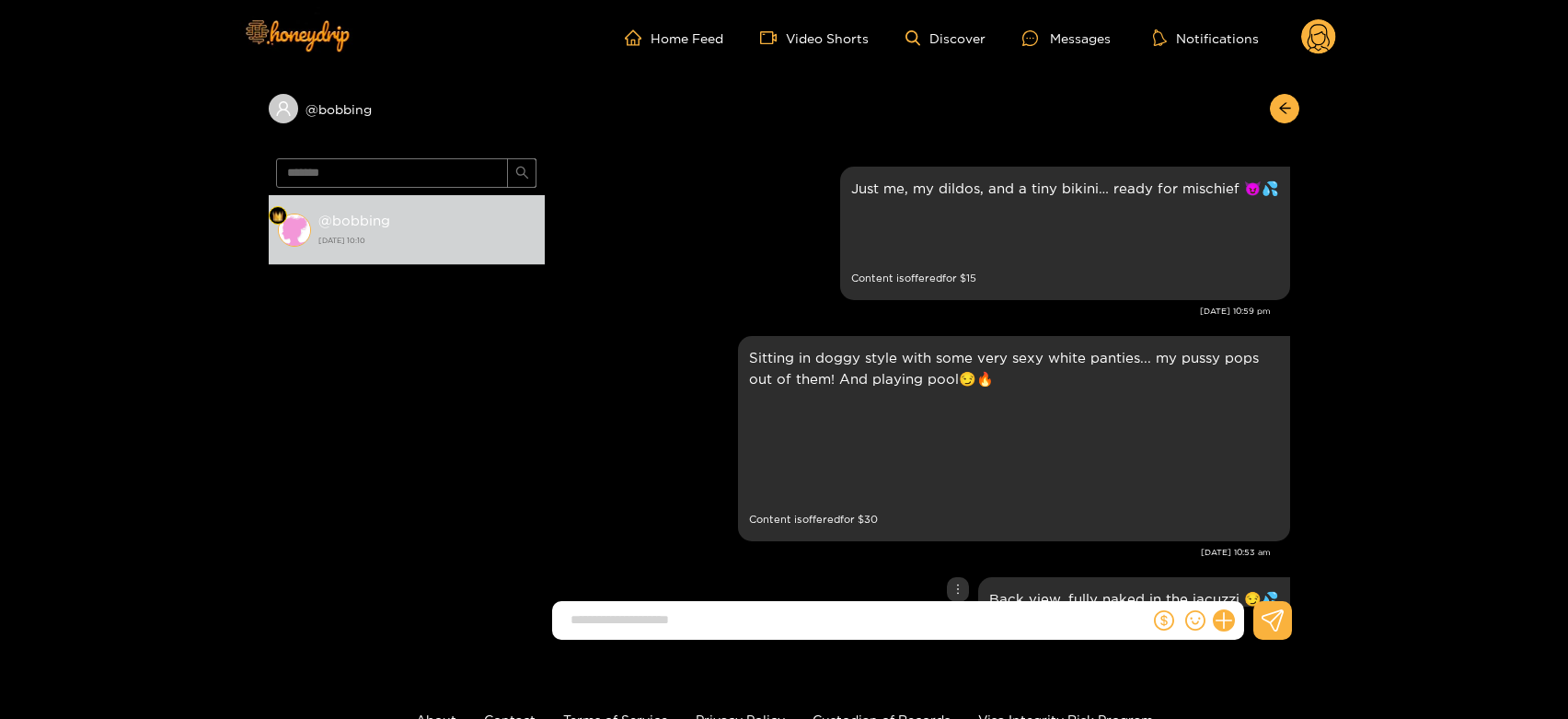
scroll to position [3258, 0]
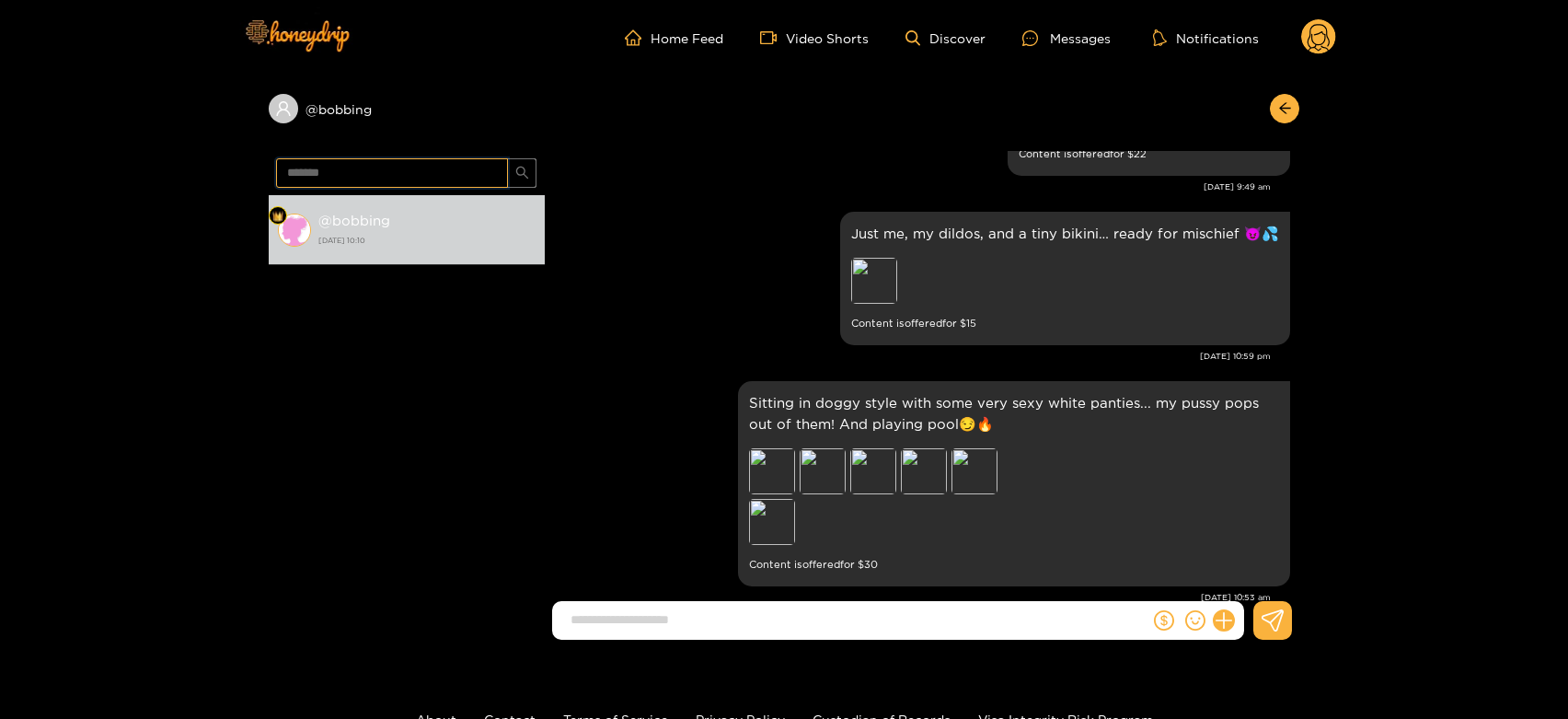
click at [344, 174] on input "*******" at bounding box center [391, 173] width 232 height 30
click at [1329, 27] on circle at bounding box center [1319, 37] width 35 height 35
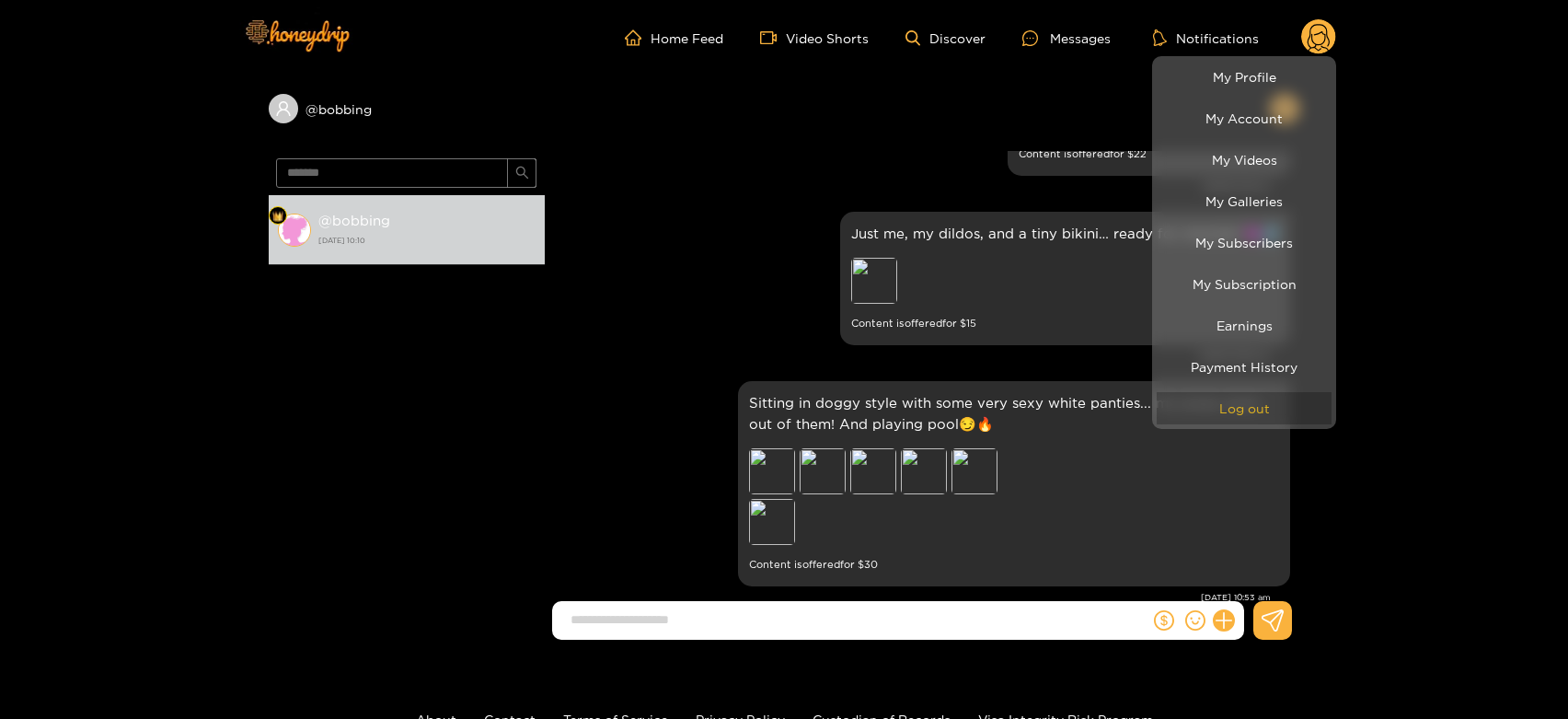
click at [1292, 411] on button "Log out" at bounding box center [1245, 408] width 175 height 33
